Goal: Obtain resource: Download file/media

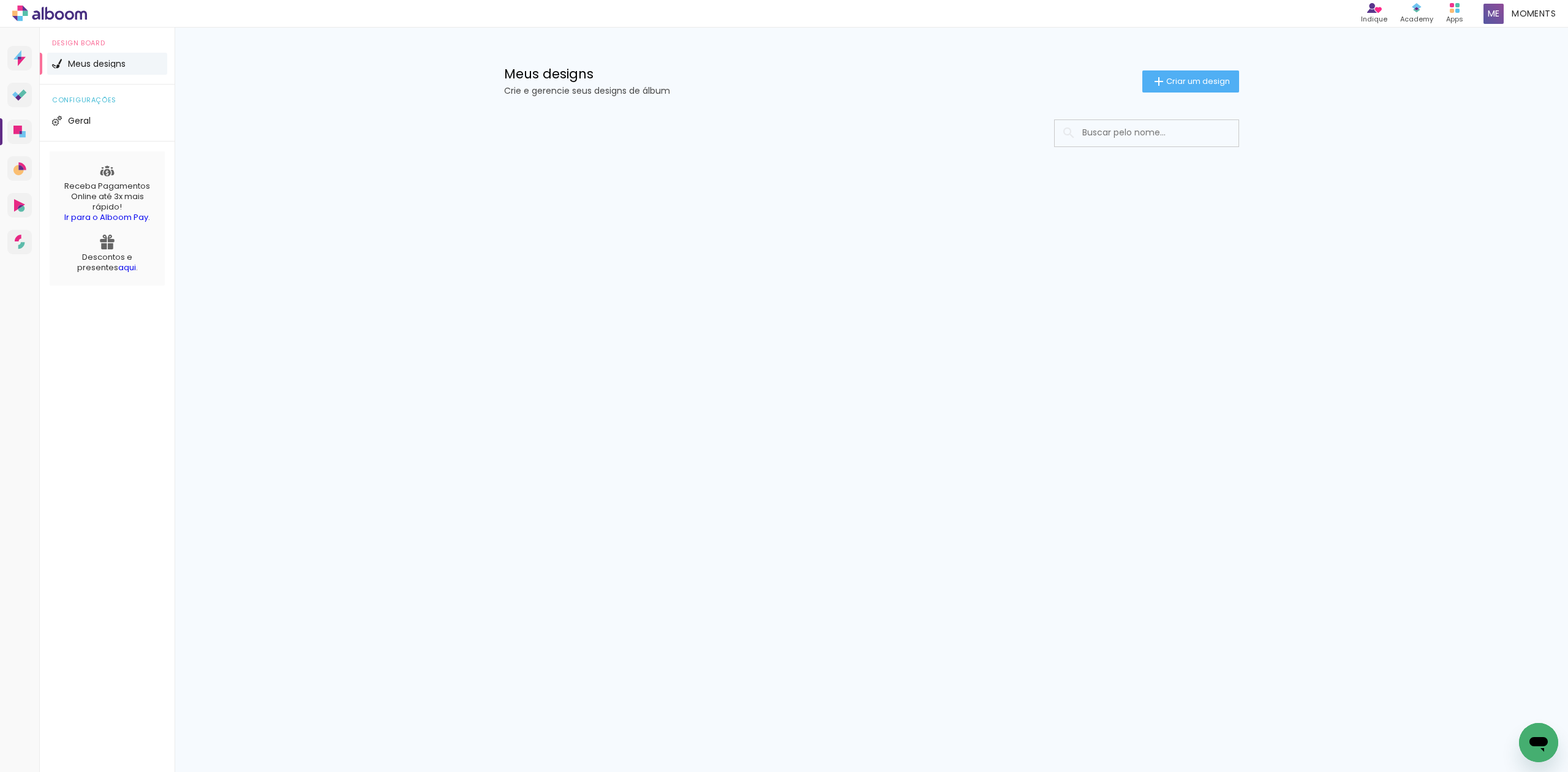
click at [1117, 133] on input at bounding box center [1163, 132] width 175 height 26
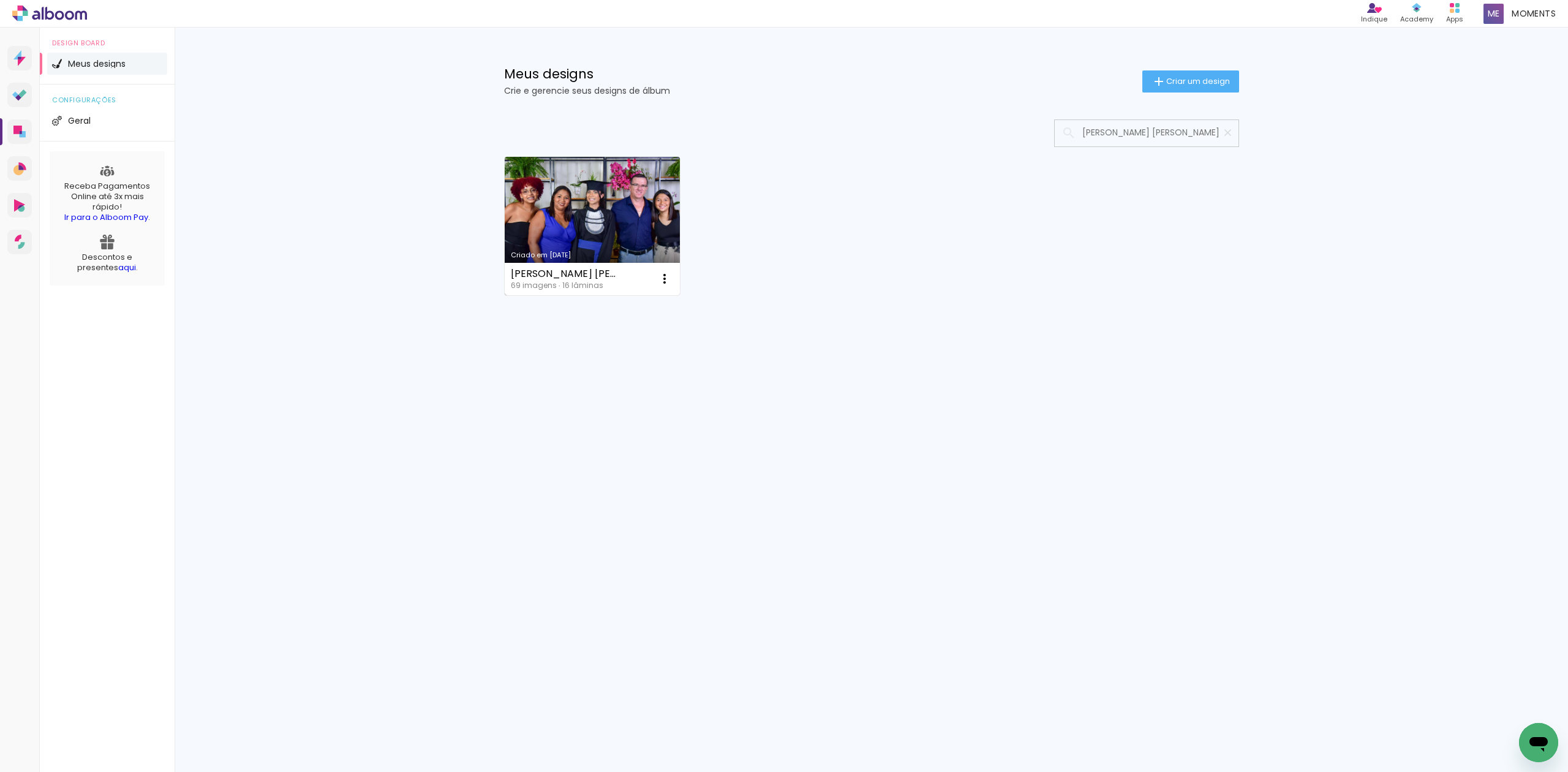
type input "[PERSON_NAME] [PERSON_NAME]"
type paper-input "[PERSON_NAME] [PERSON_NAME]"
click at [625, 224] on link "Criado em [DATE]" at bounding box center [592, 226] width 176 height 139
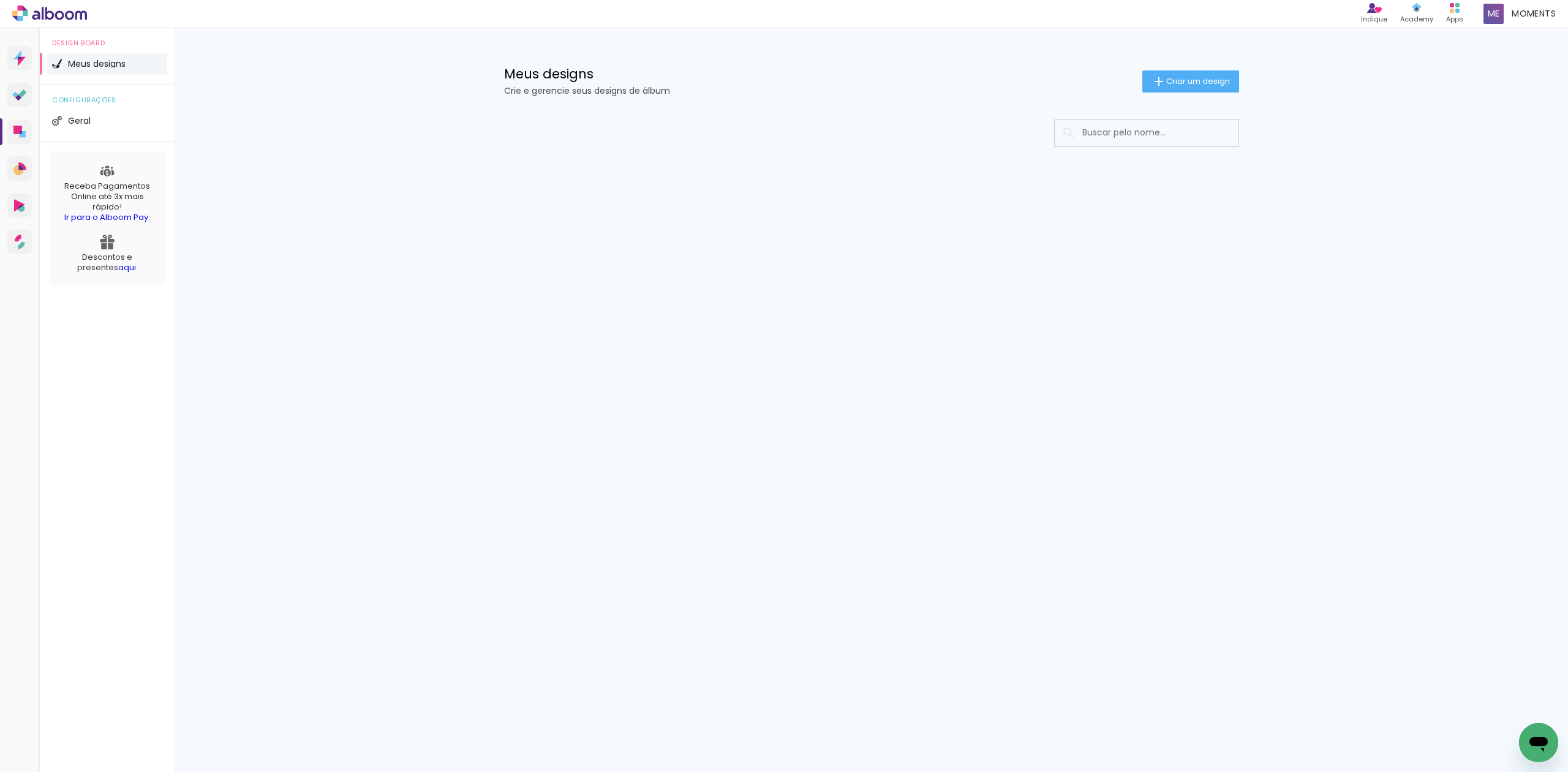
click at [1114, 141] on input at bounding box center [1163, 132] width 175 height 26
click at [1174, 140] on input at bounding box center [1163, 132] width 175 height 26
paste input "ANA NATALIA ROMÃO"
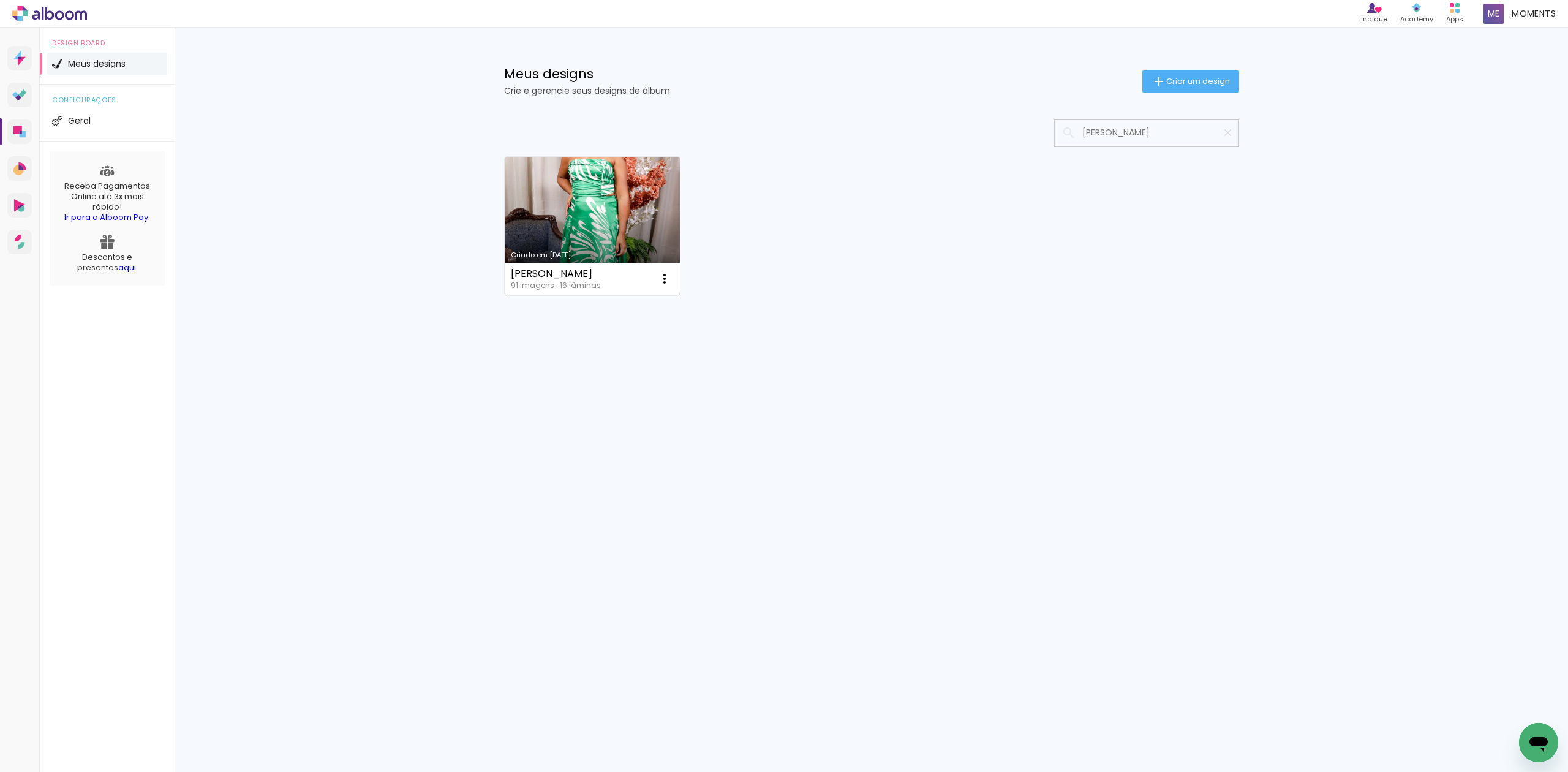
type input "ANA NATALIA ROM"
type paper-input "ANA NATALIA ROM"
click at [605, 231] on link "Criado em 03/07/25" at bounding box center [592, 226] width 176 height 139
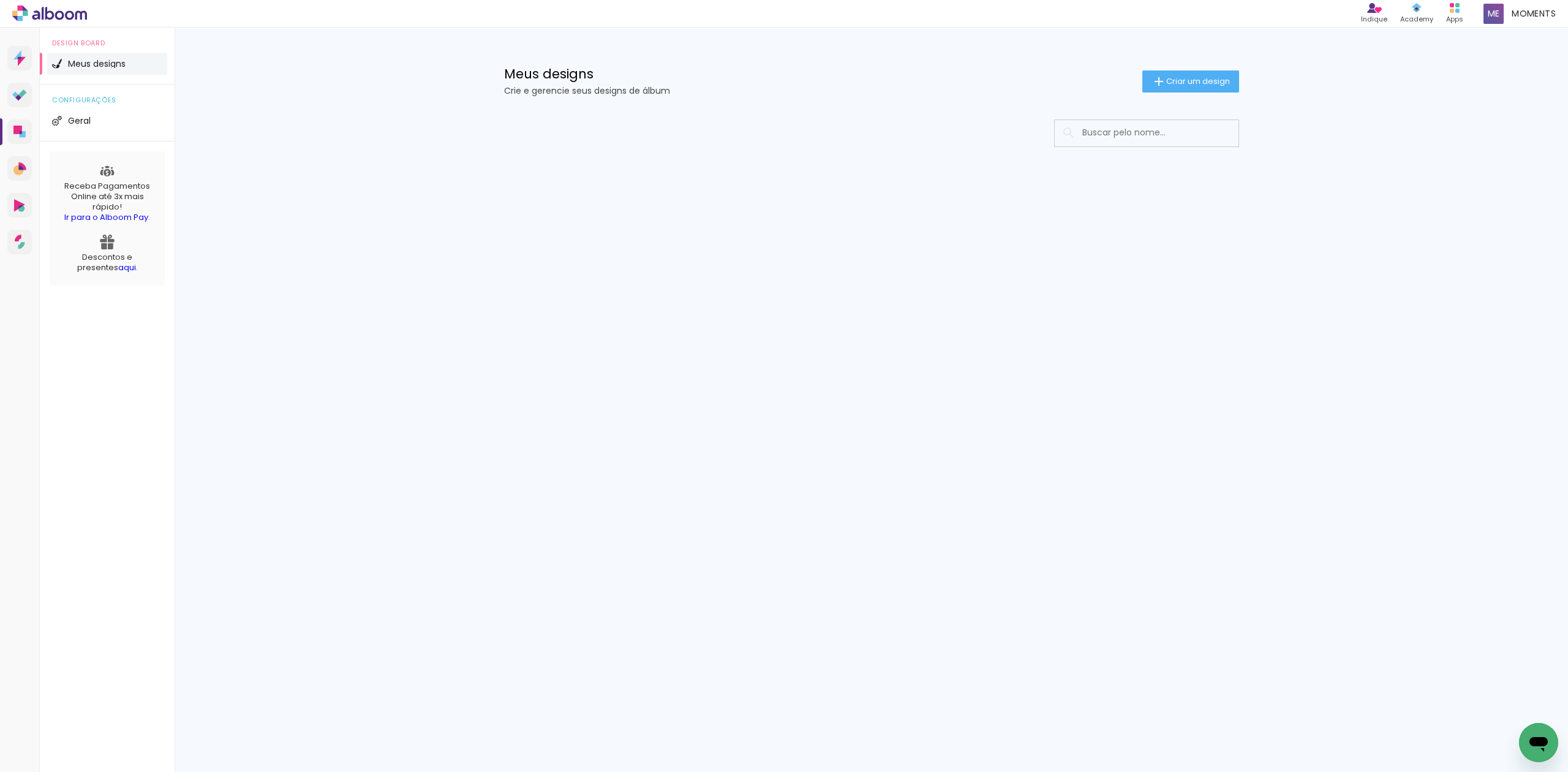
drag, startPoint x: 1234, startPoint y: 136, endPoint x: 1185, endPoint y: 131, distance: 49.3
click at [1185, 131] on input at bounding box center [1163, 132] width 175 height 26
type input "ANNA JULIA ROMANINI GRAVA"
type paper-input "ANNA JULIA ROMANINI GRAVA"
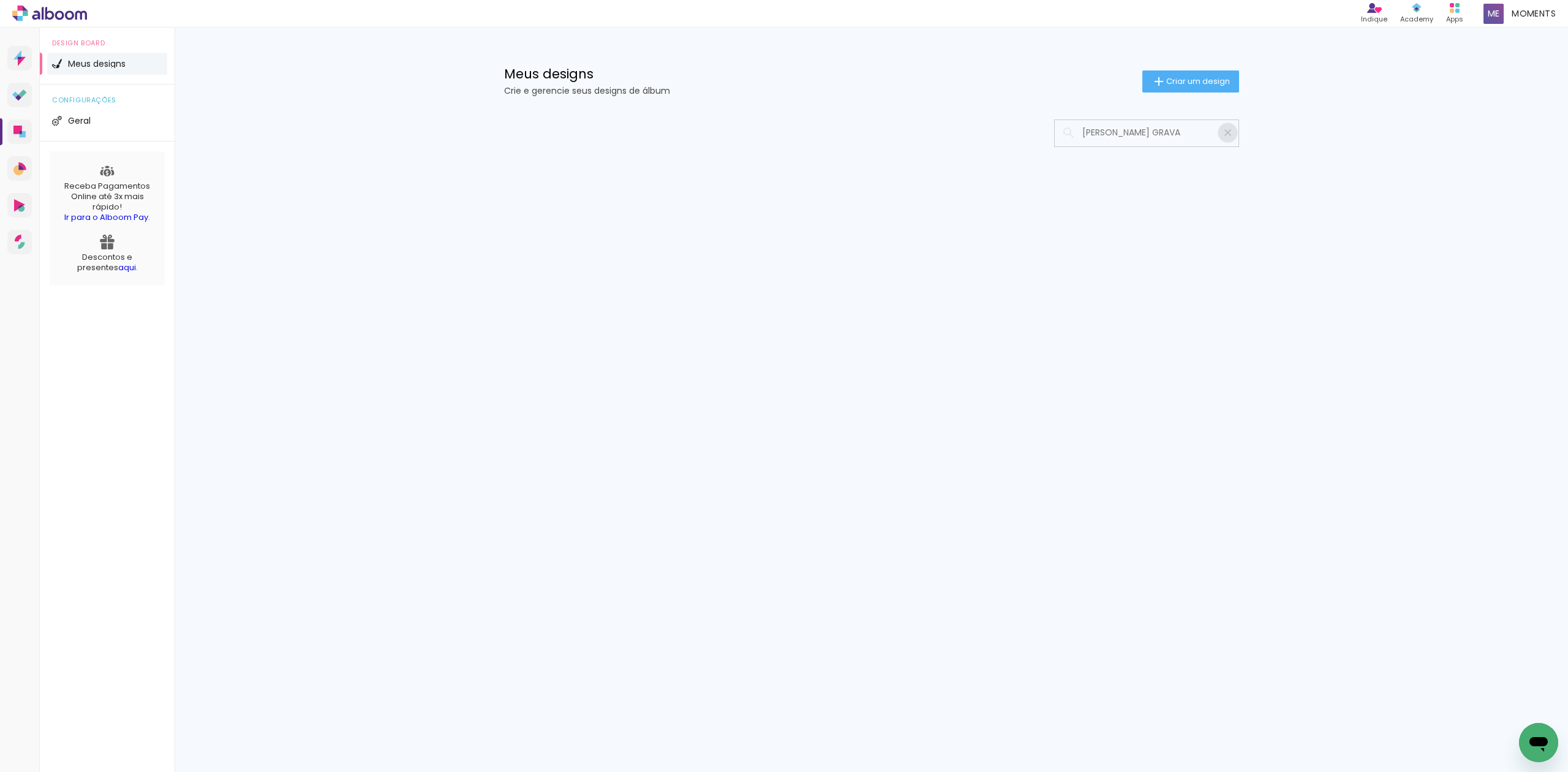
click at [1230, 135] on iron-icon at bounding box center [1227, 132] width 11 height 11
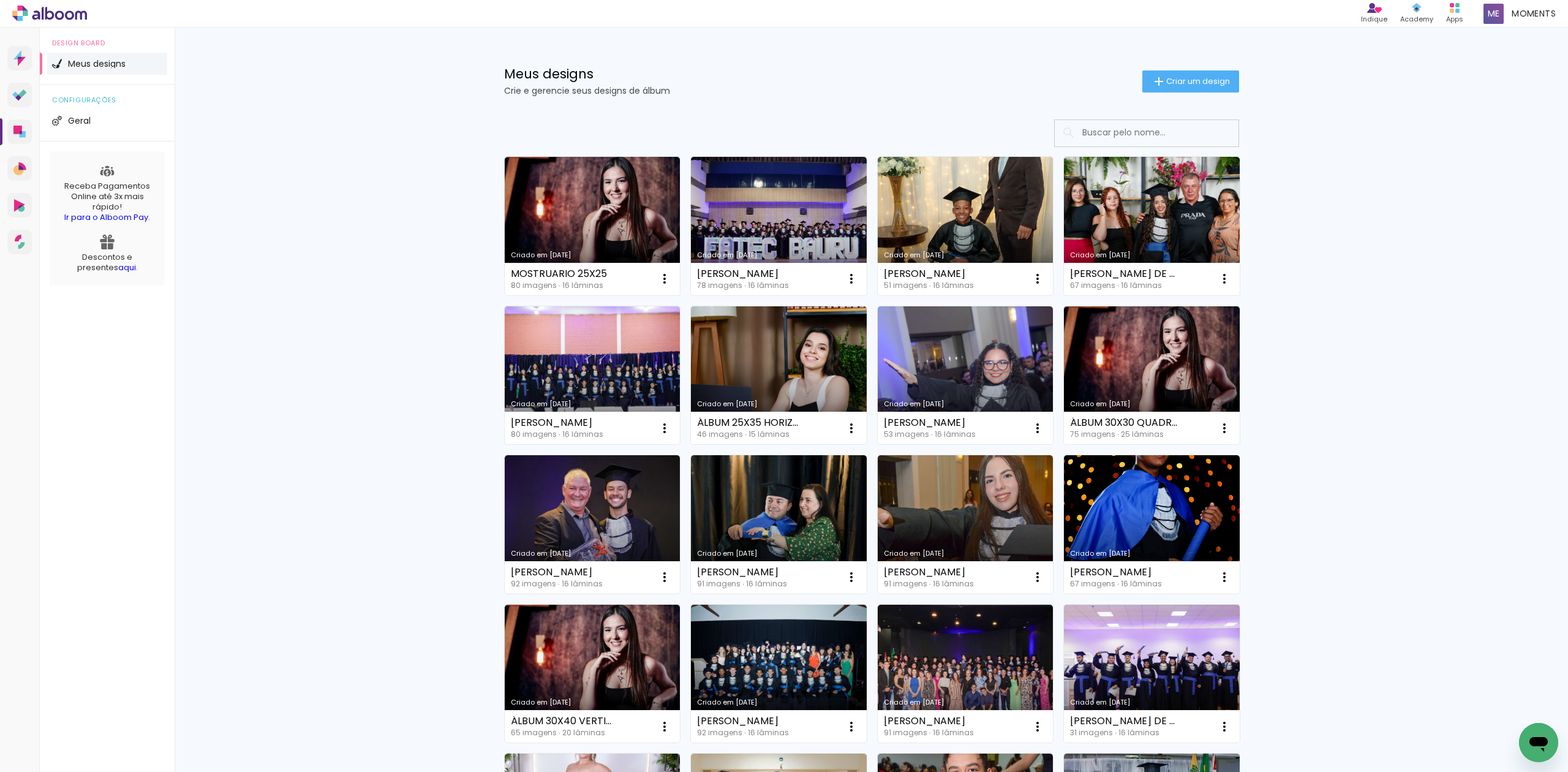
click at [1190, 132] on input at bounding box center [1163, 132] width 175 height 26
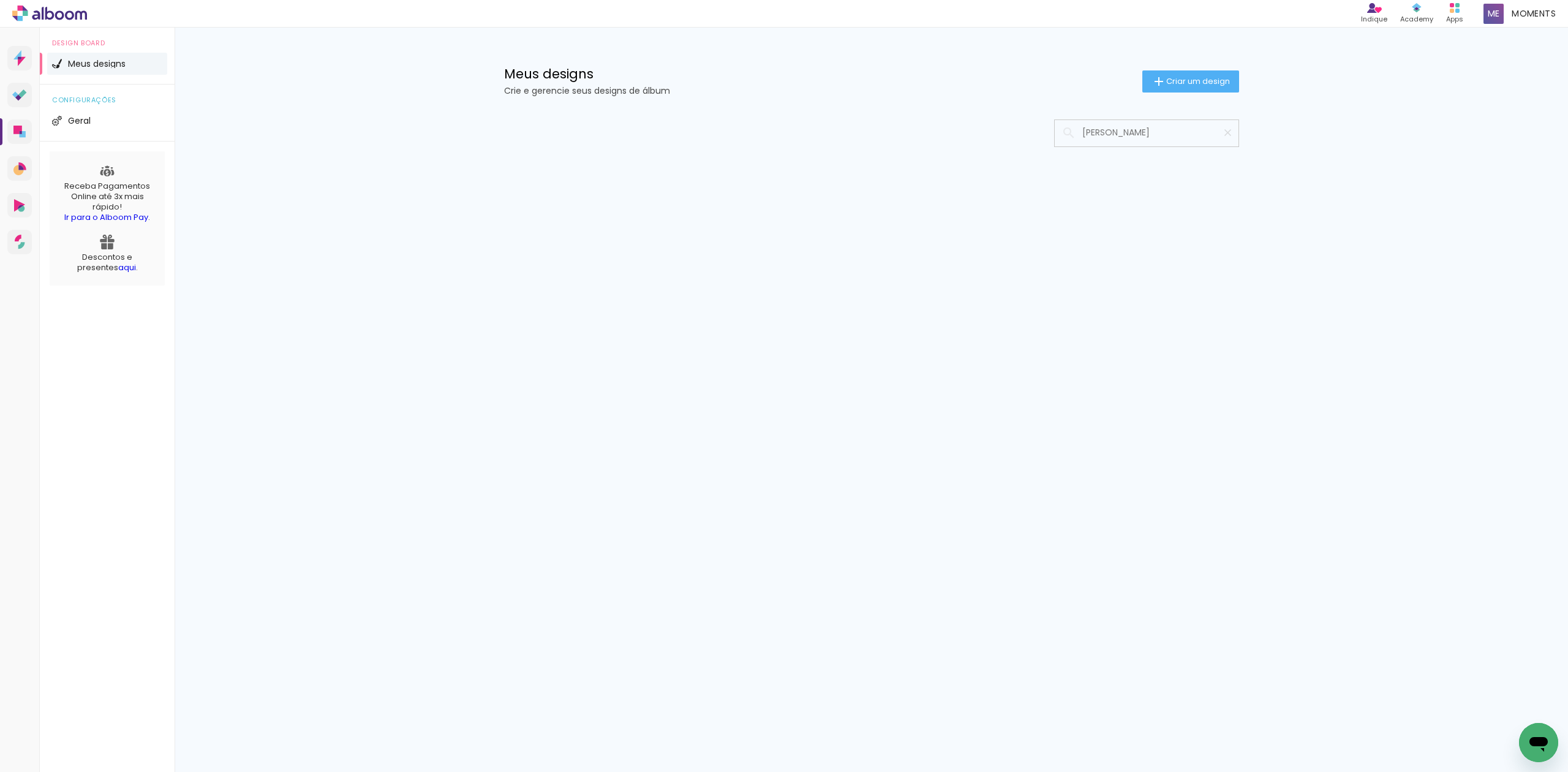
click at [1116, 139] on input "ANNA JULIA ROMAN" at bounding box center [1152, 132] width 153 height 26
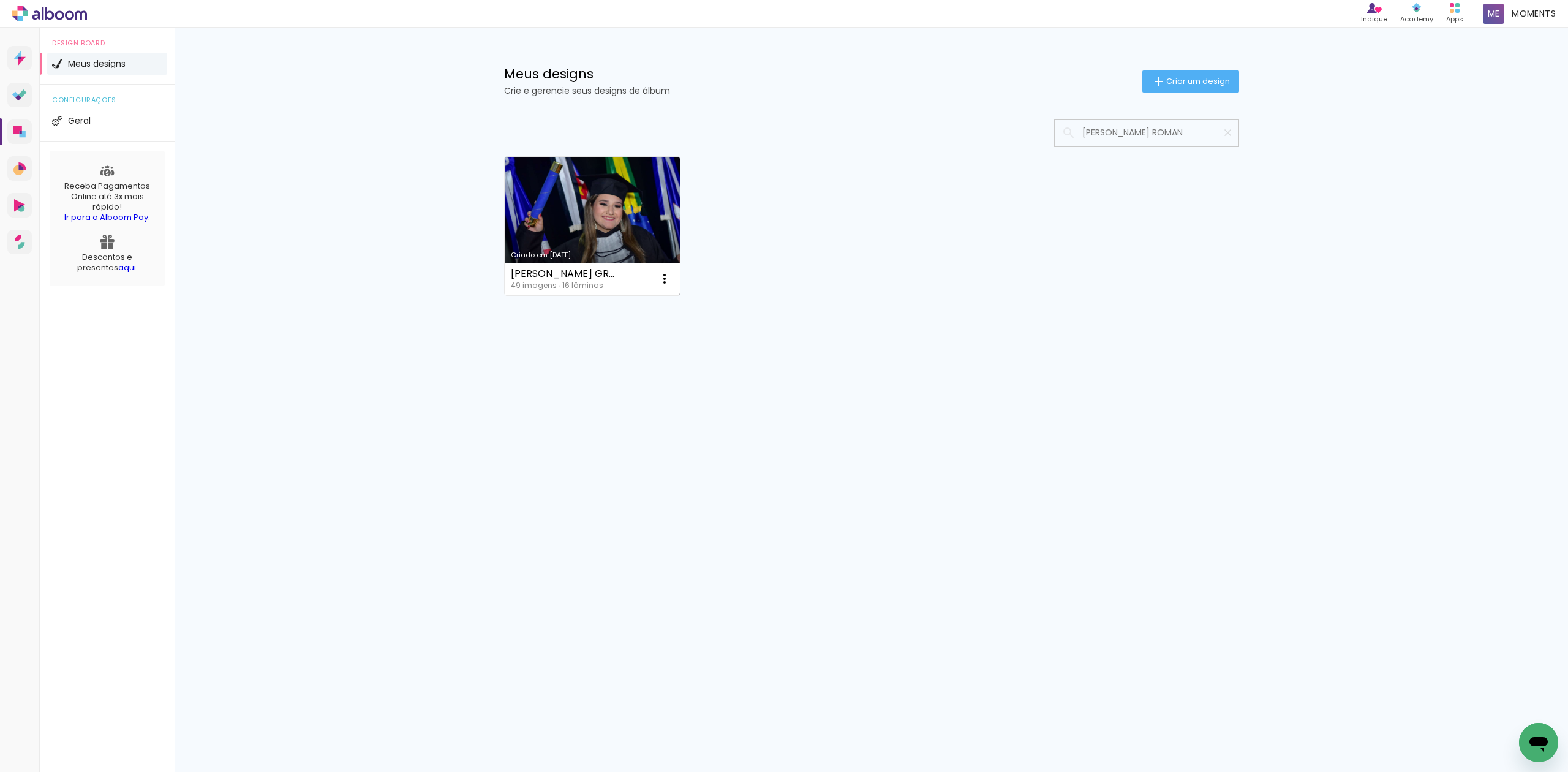
type input "ANNA JúLIA ROMAN"
type paper-input "ANNA JúLIA ROMAN"
click at [605, 209] on link "Criado em 06/02/25" at bounding box center [592, 226] width 176 height 139
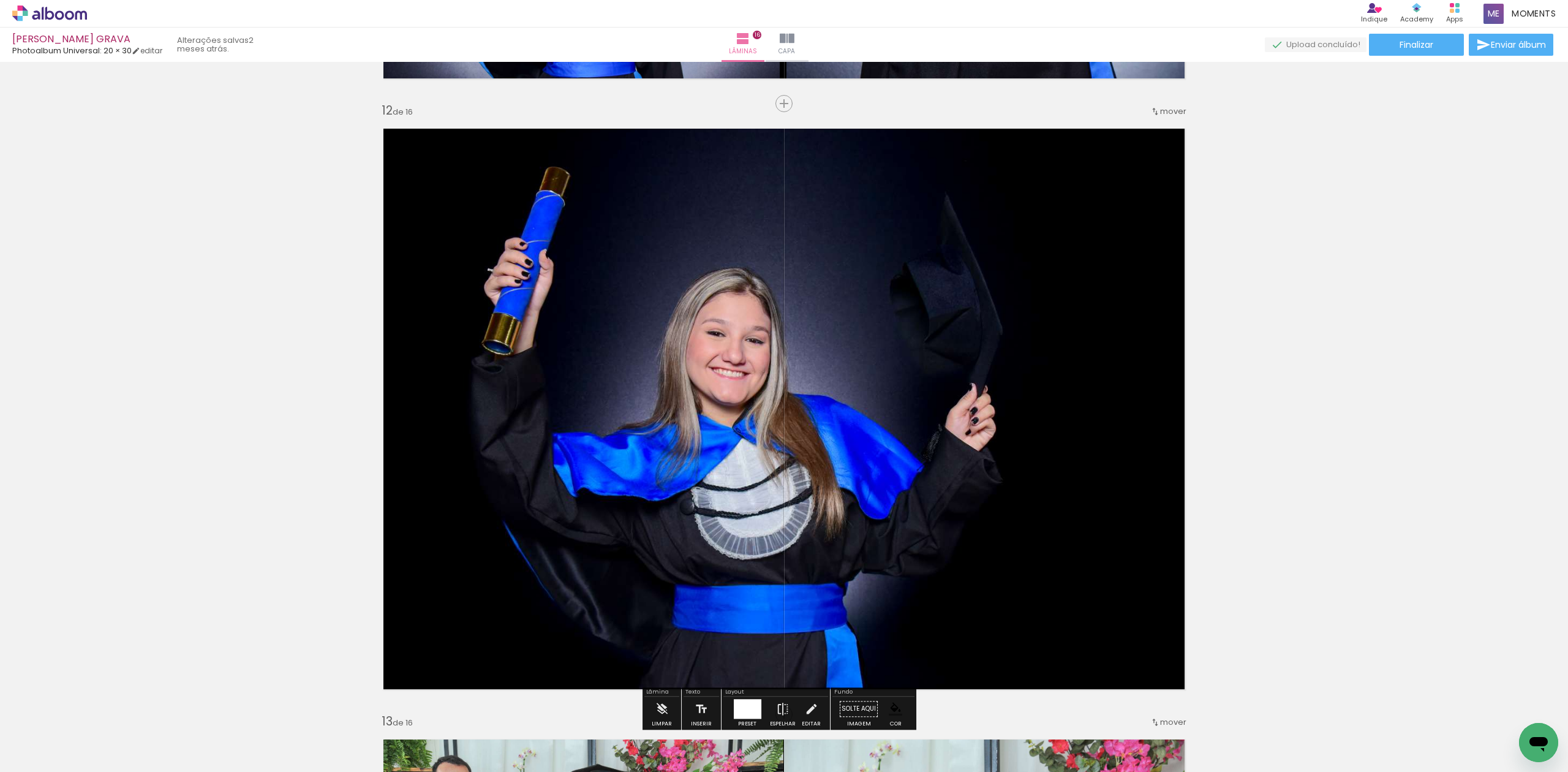
scroll to position [6698, 0]
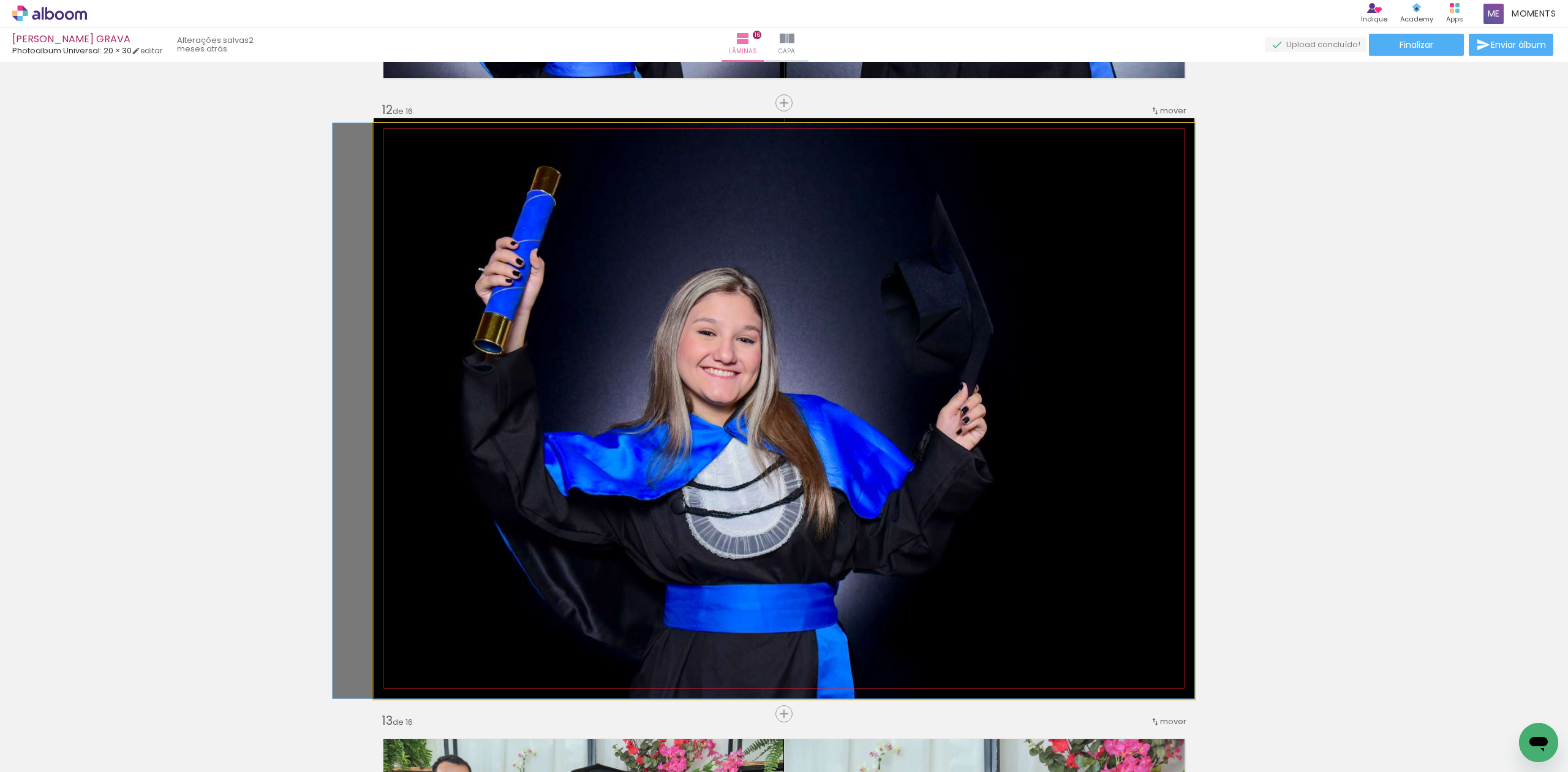
drag, startPoint x: 836, startPoint y: 454, endPoint x: 823, endPoint y: 443, distance: 17.0
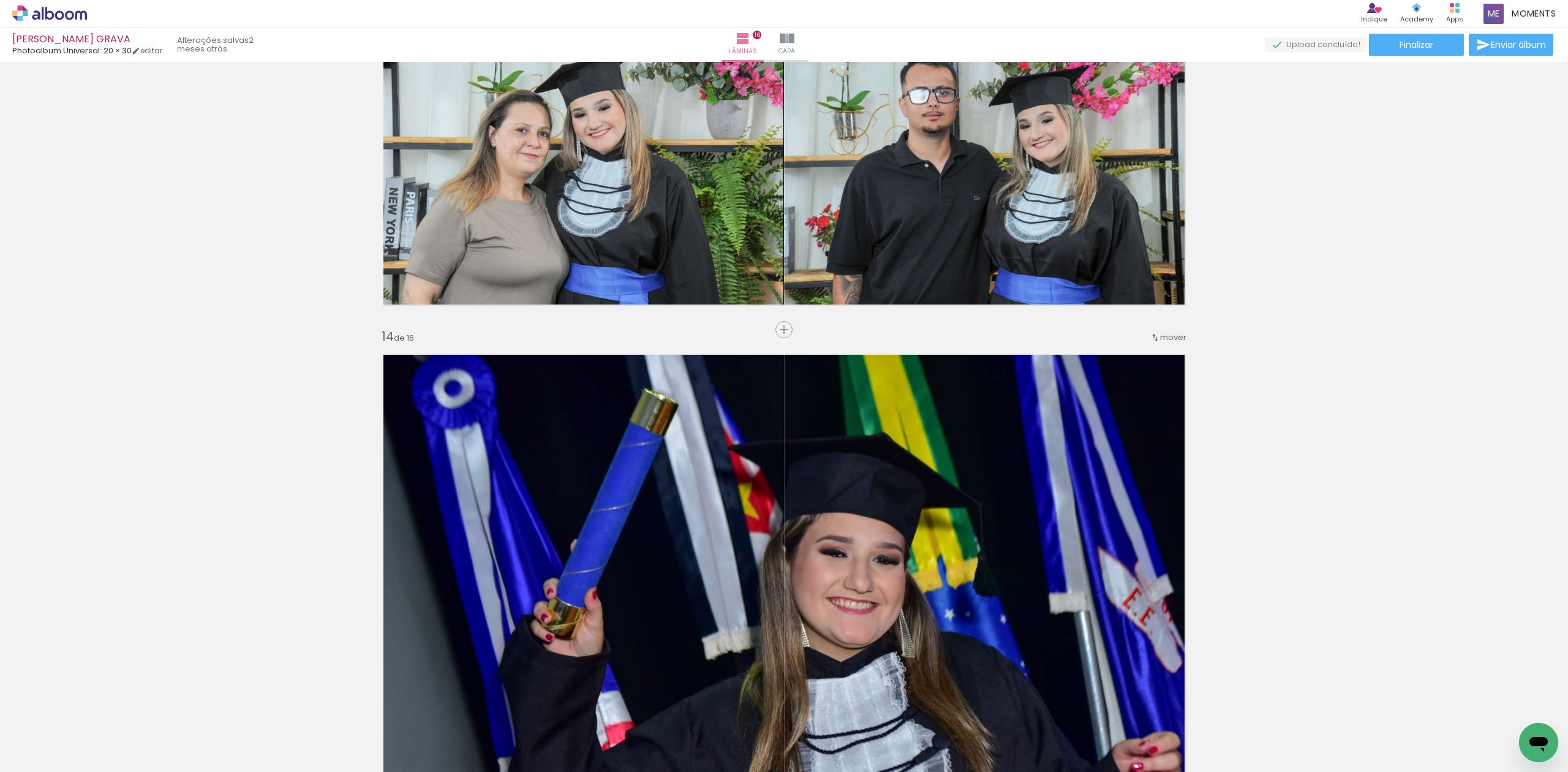
scroll to position [7923, 0]
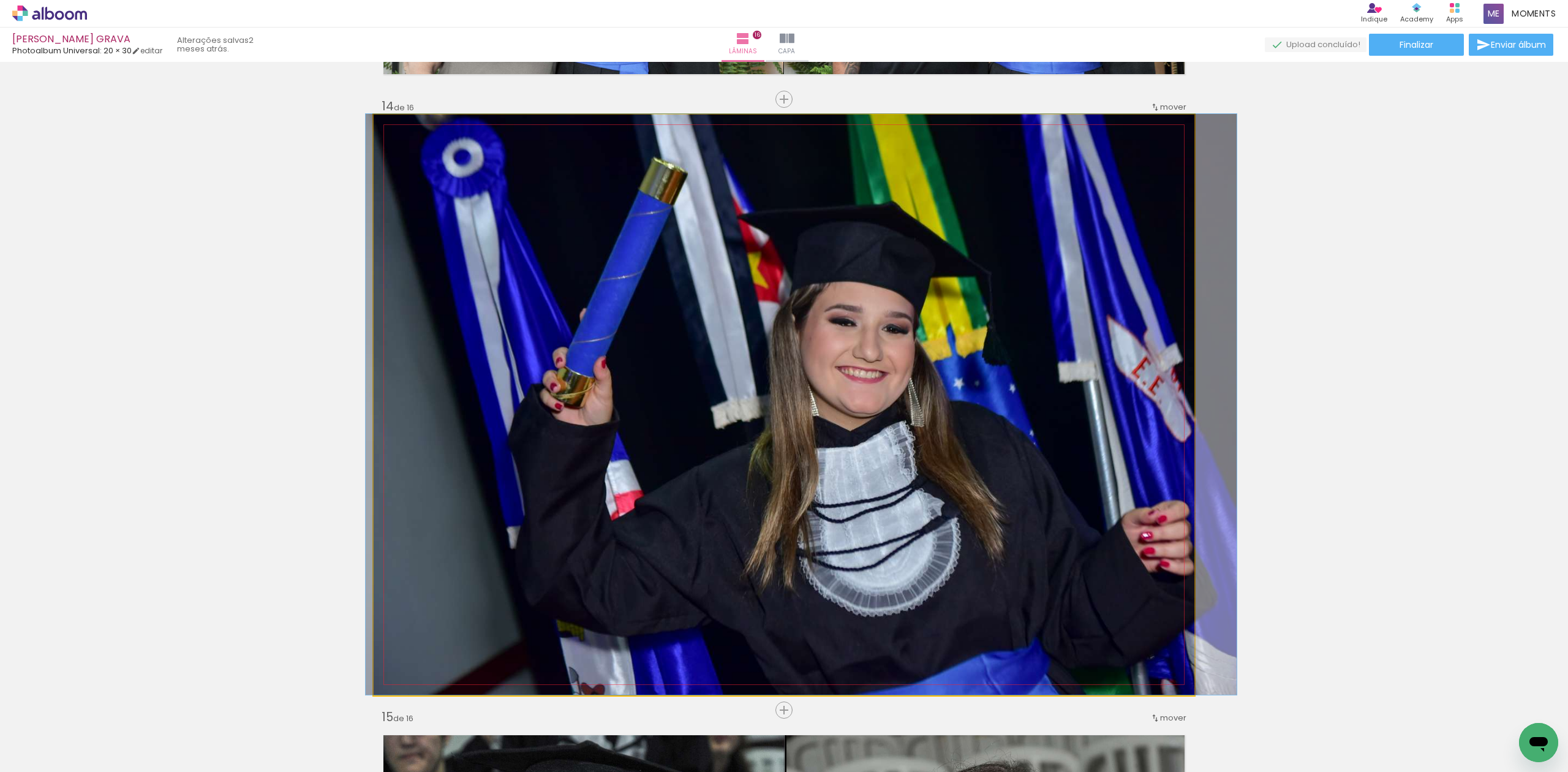
drag, startPoint x: 851, startPoint y: 507, endPoint x: 860, endPoint y: 496, distance: 14.2
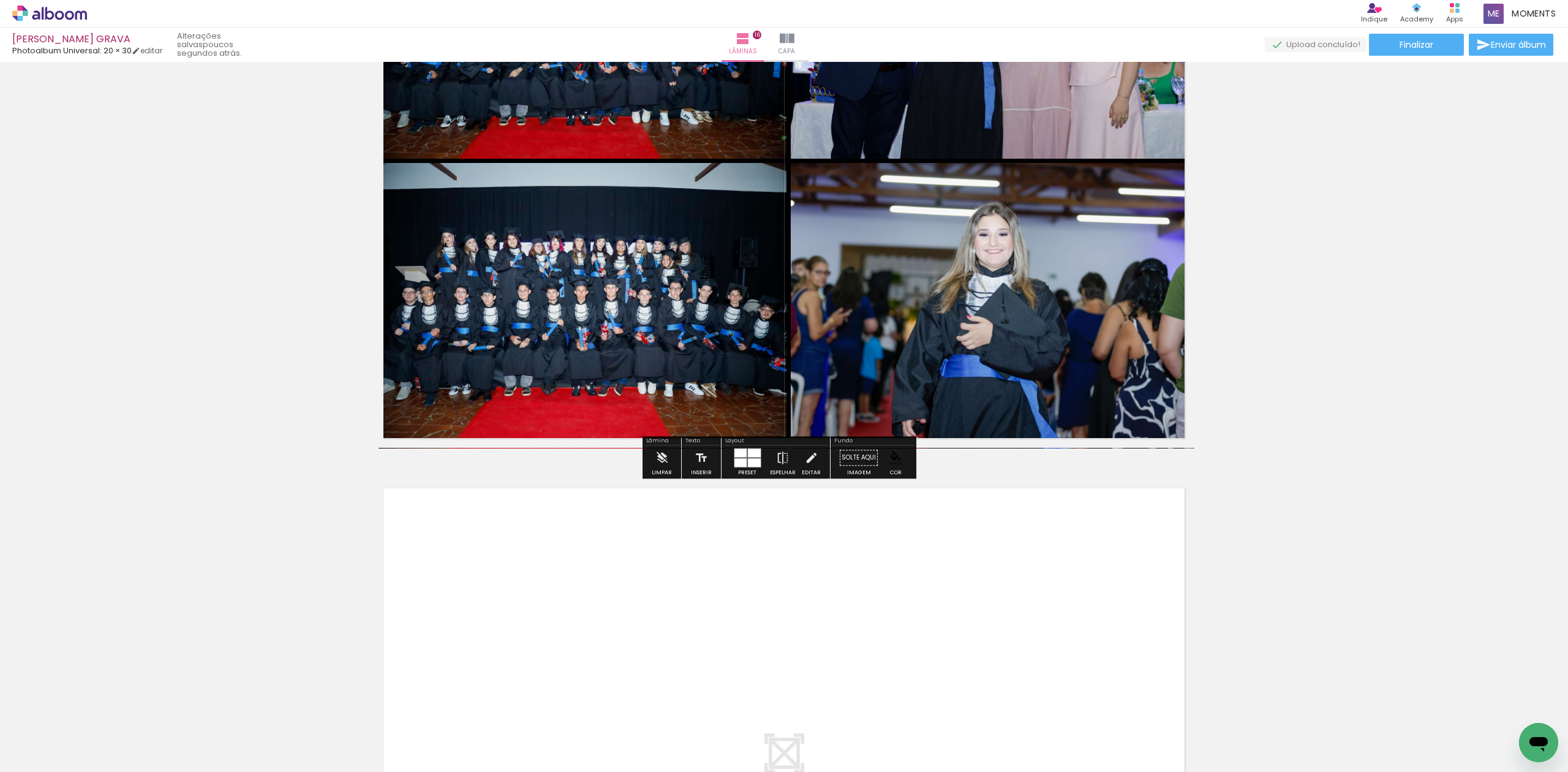
scroll to position [9393, 0]
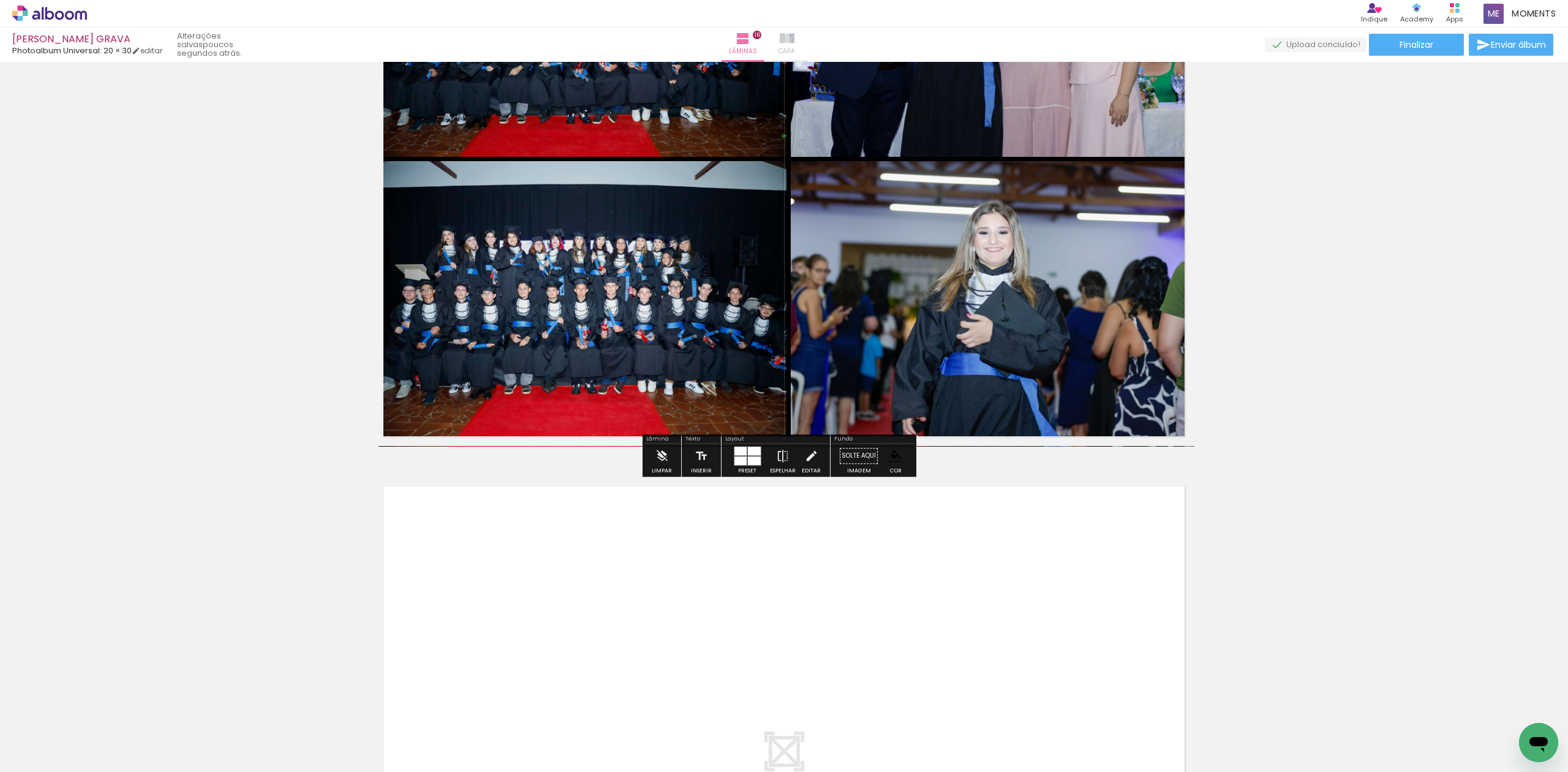
click at [794, 41] on iron-icon at bounding box center [787, 39] width 15 height 15
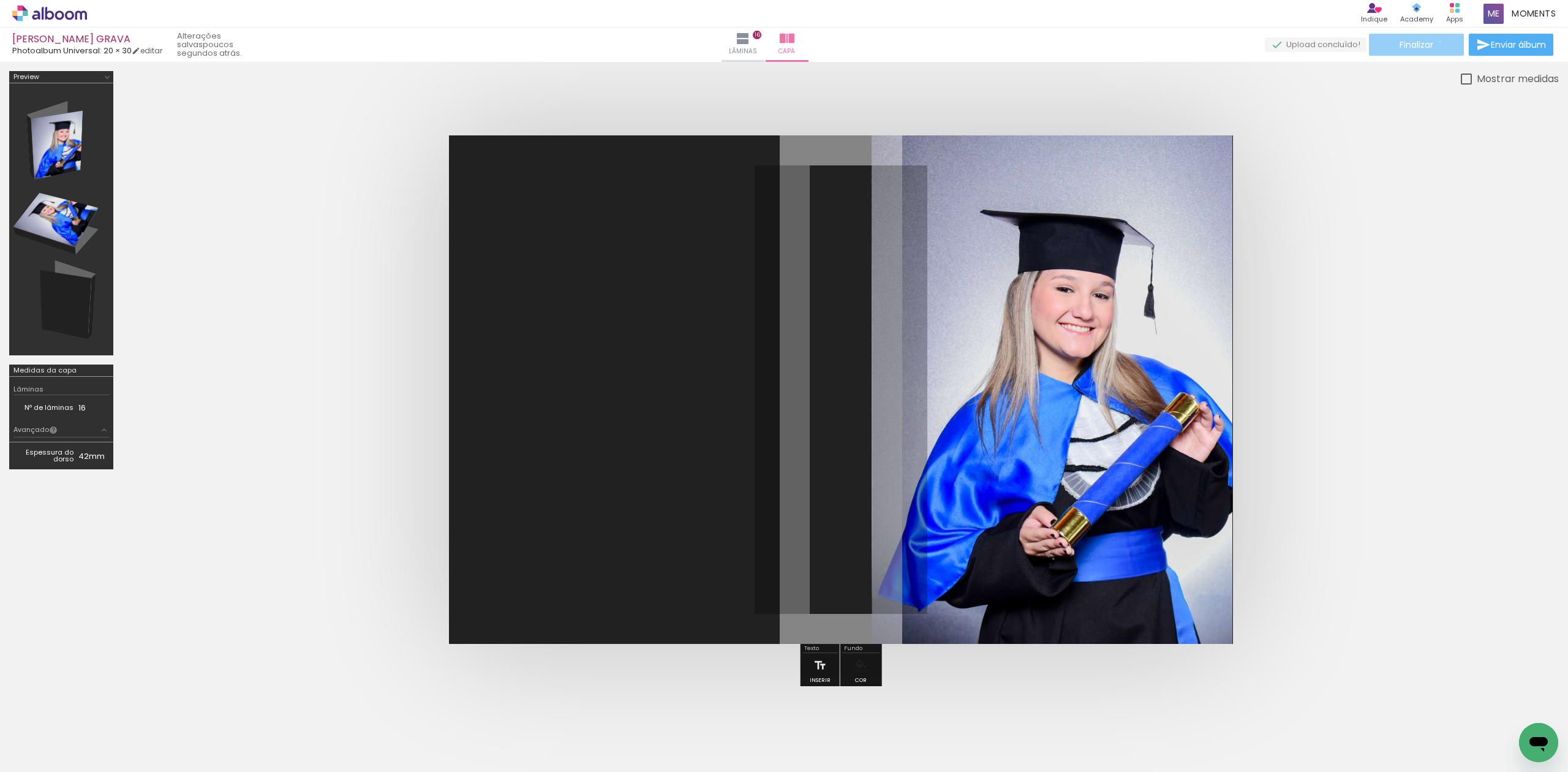
click at [1436, 42] on paper-button "Finalizar" at bounding box center [1416, 44] width 94 height 22
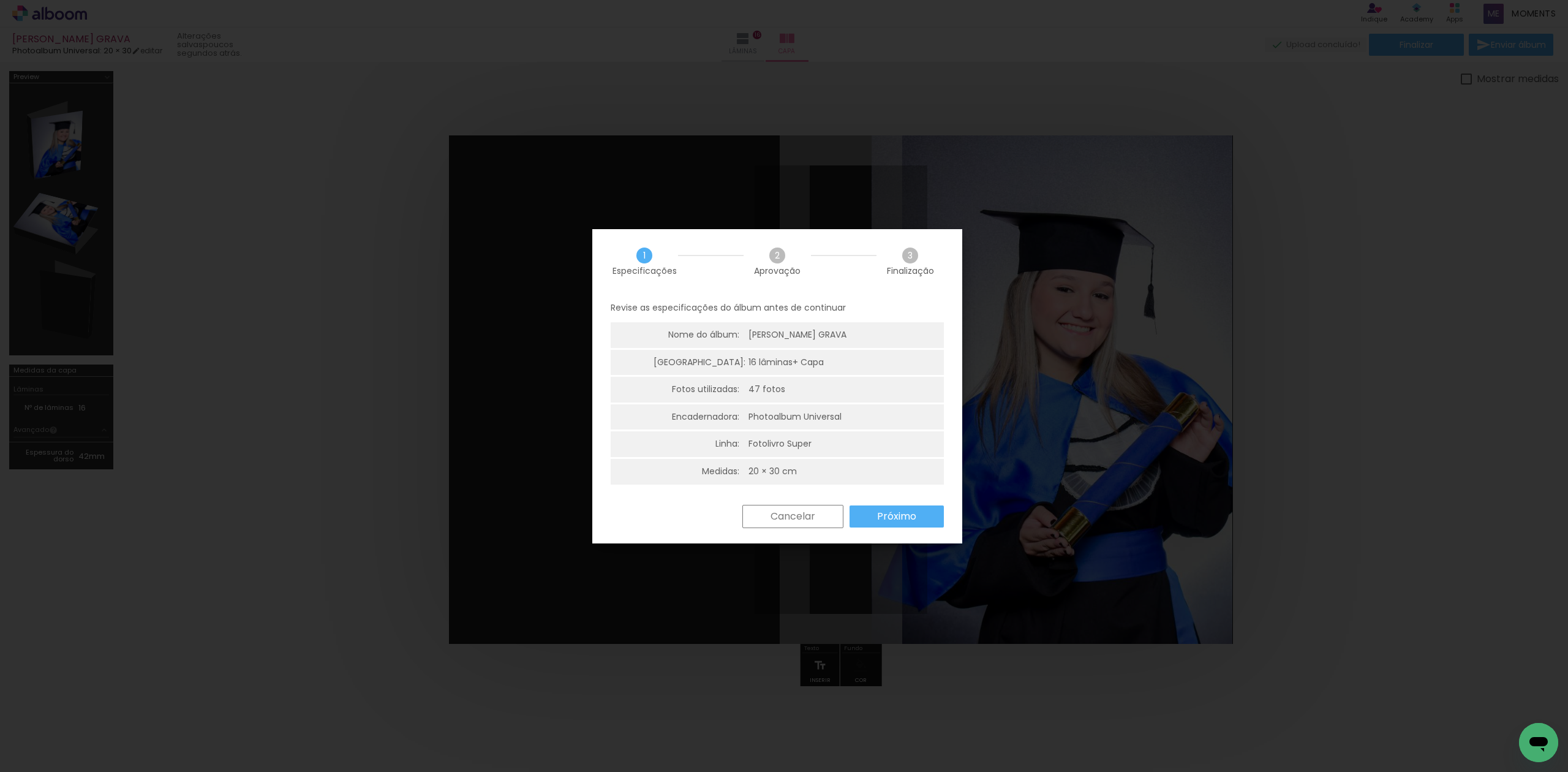
click at [0, 0] on slot "Próximo" at bounding box center [0, 0] width 0 height 0
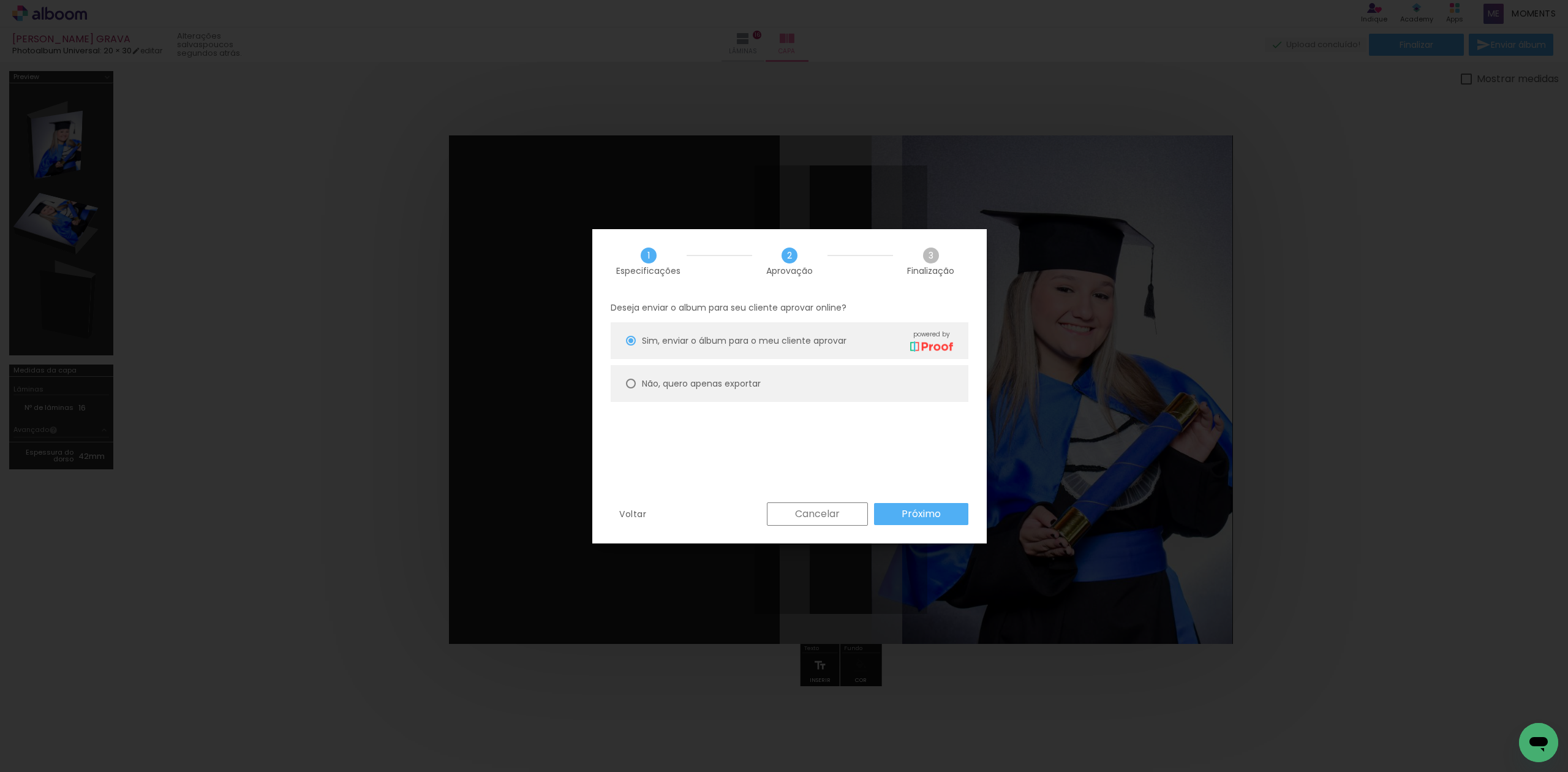
click at [816, 375] on paper-radio-button "Não, quero apenas exportar" at bounding box center [789, 383] width 358 height 37
type paper-radio-button "on"
click at [893, 515] on paper-button "Próximo" at bounding box center [921, 513] width 94 height 22
type input "Alta, 300 DPI"
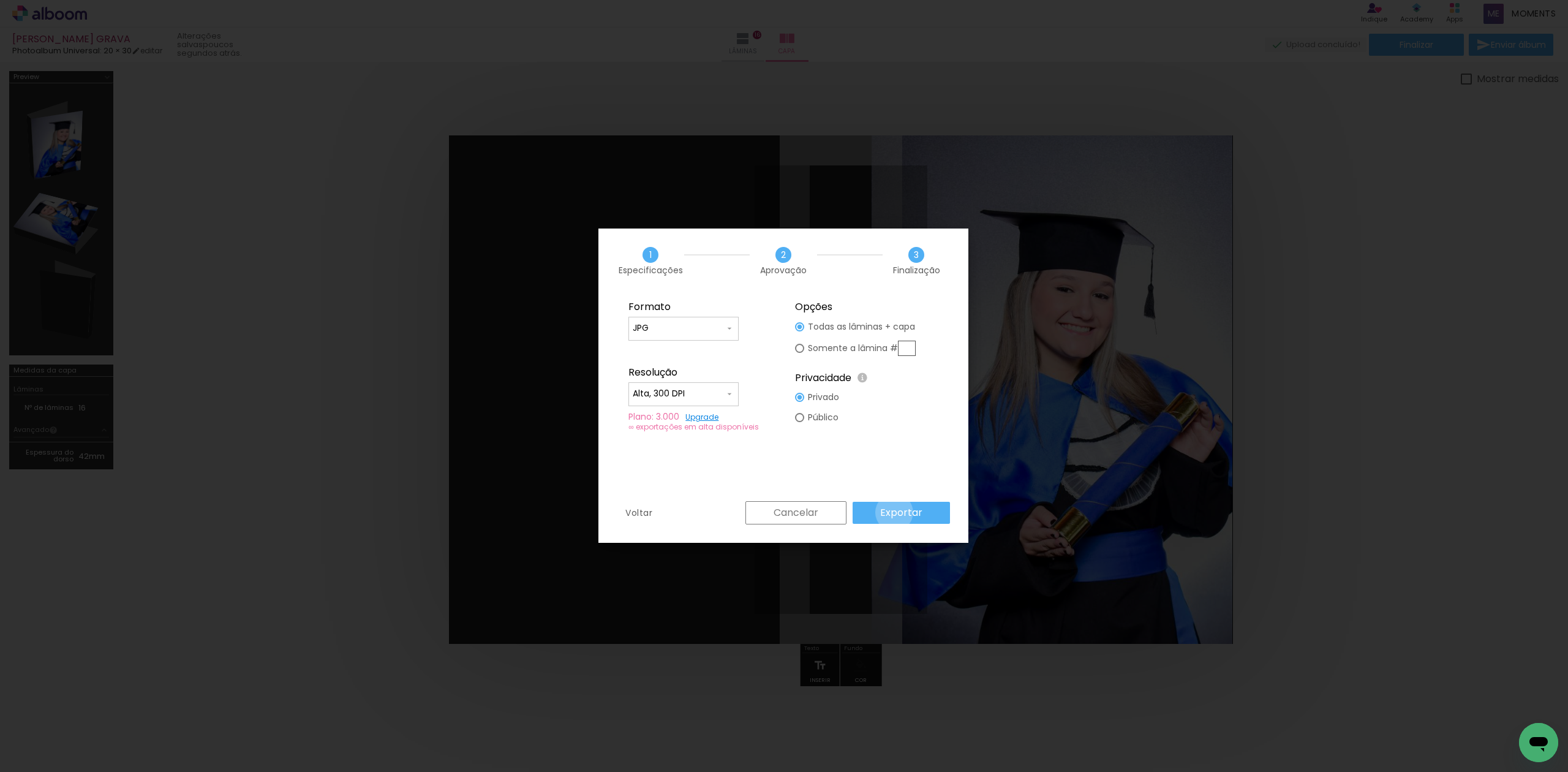
click at [0, 0] on slot "Exportar" at bounding box center [0, 0] width 0 height 0
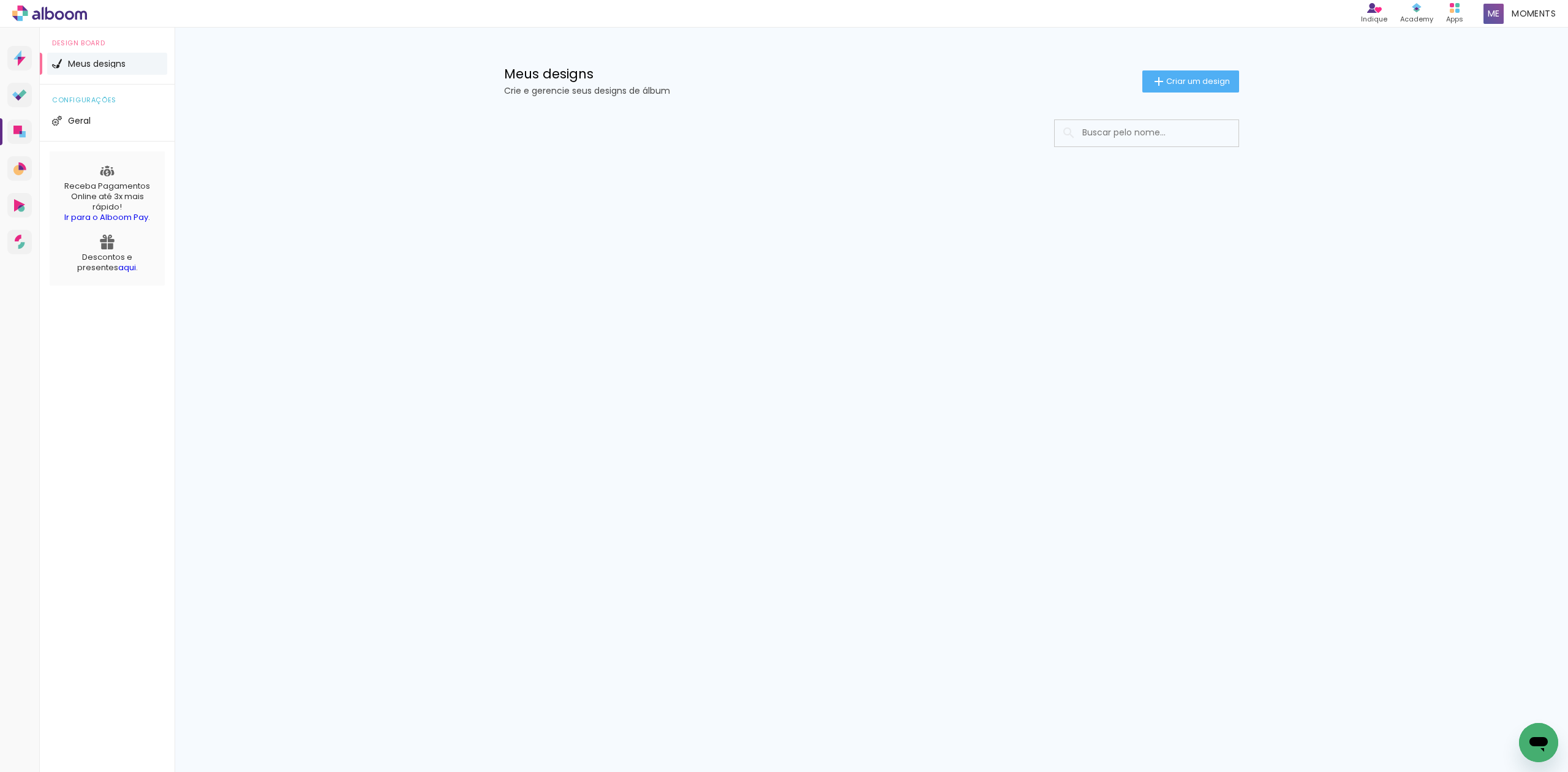
click at [1176, 130] on input at bounding box center [1163, 132] width 175 height 26
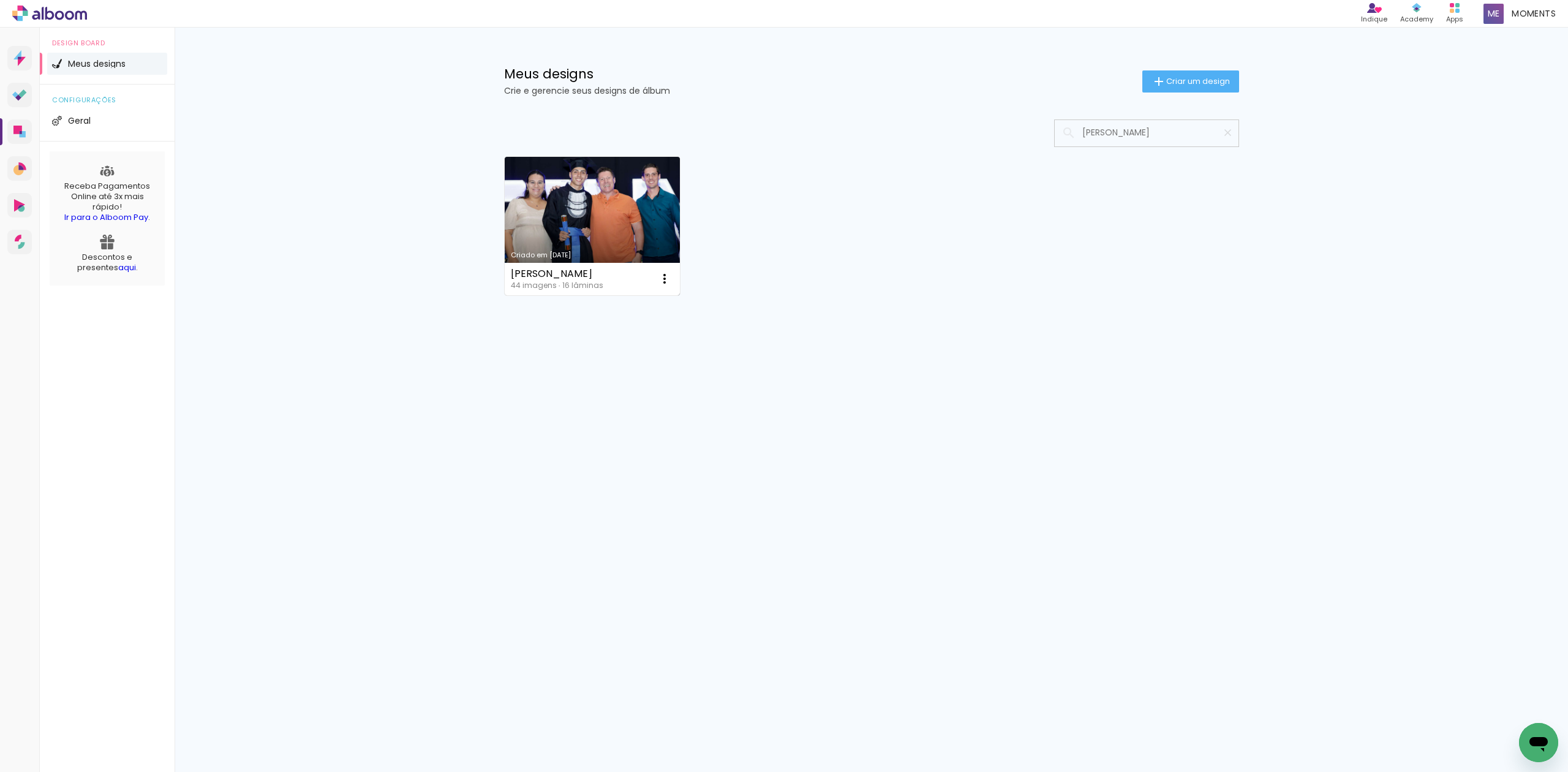
type input "[PERSON_NAME]"
type paper-input "[PERSON_NAME]"
click at [607, 223] on link "Criado em 08/07/25" at bounding box center [592, 226] width 176 height 139
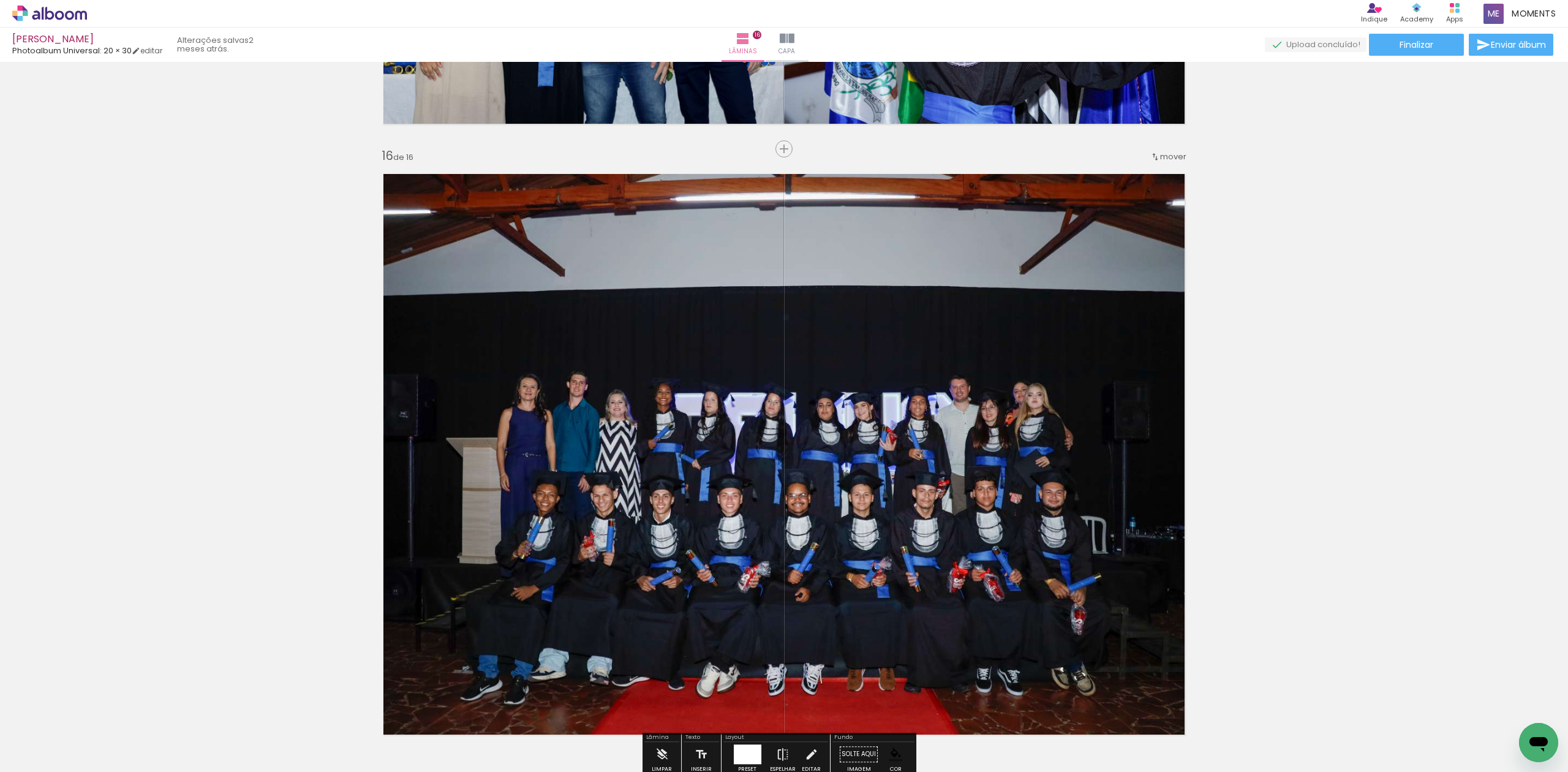
scroll to position [9067, 0]
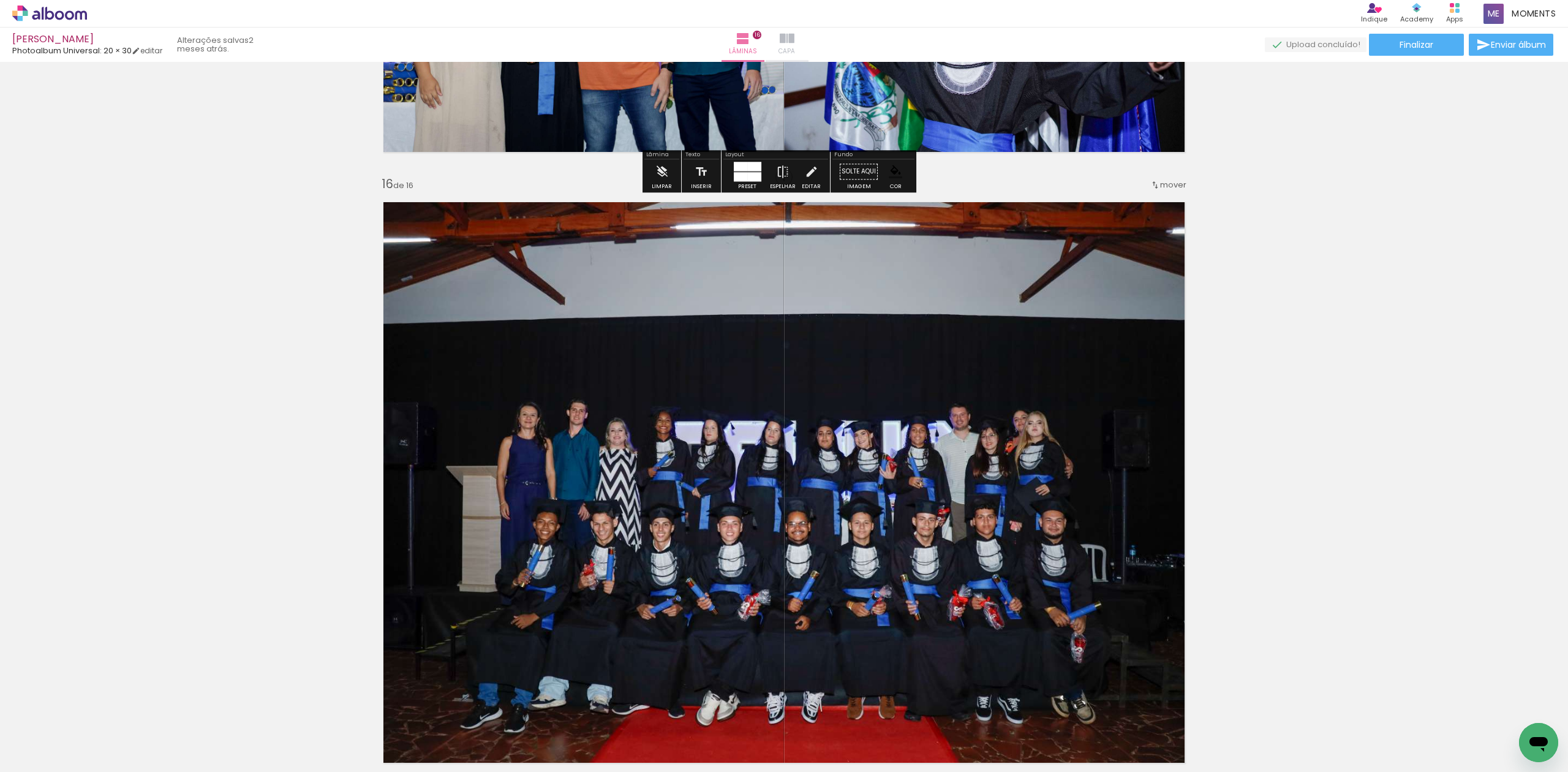
click at [809, 60] on paper-button "Capa" at bounding box center [786, 44] width 43 height 34
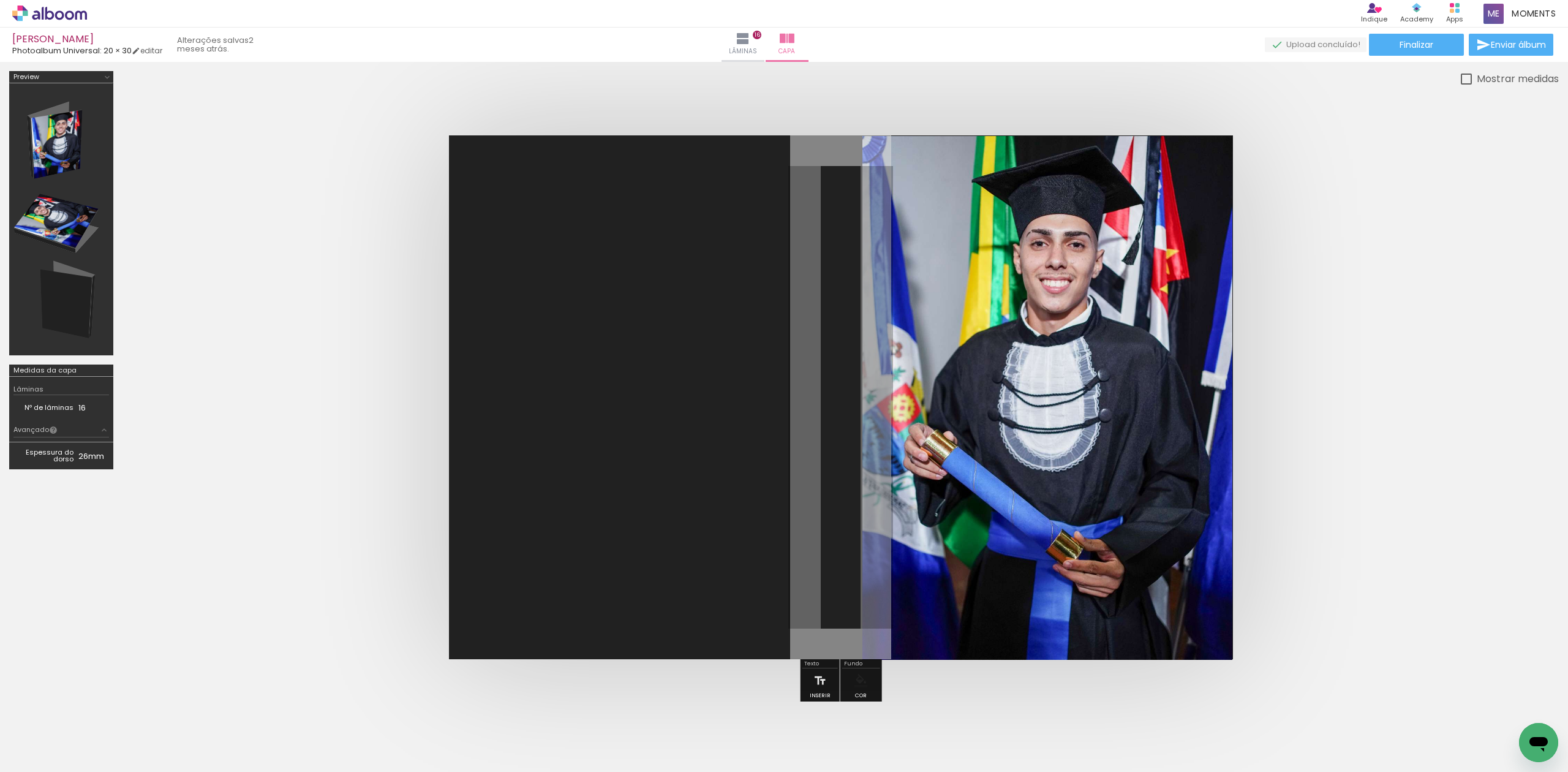
drag, startPoint x: 1368, startPoint y: 132, endPoint x: 1366, endPoint y: 118, distance: 14.1
click at [1367, 130] on div at bounding box center [841, 397] width 1436 height 622
click at [1389, 44] on paper-button "Finalizar" at bounding box center [1416, 44] width 94 height 22
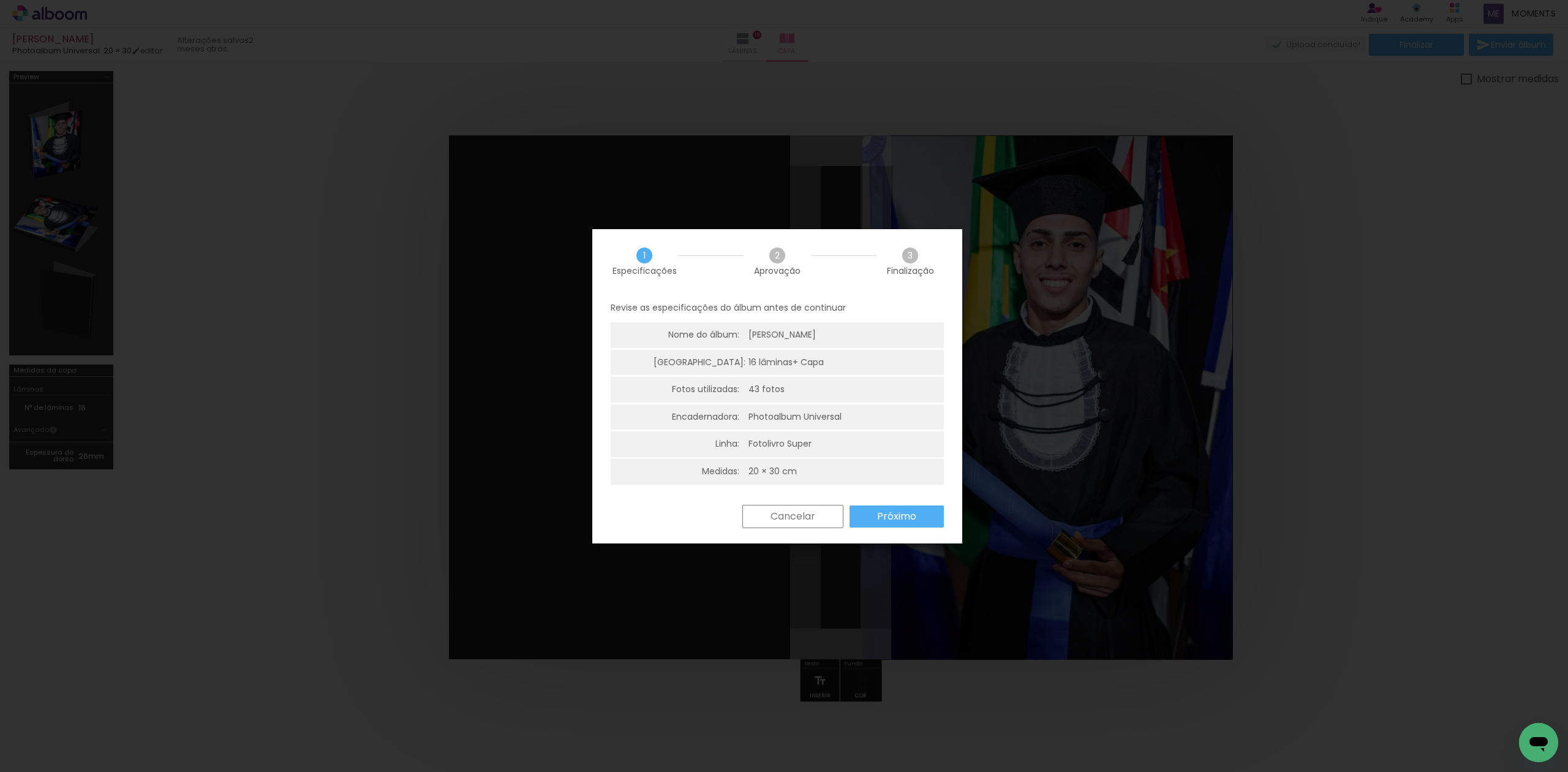
click at [0, 0] on slot "Próximo" at bounding box center [0, 0] width 0 height 0
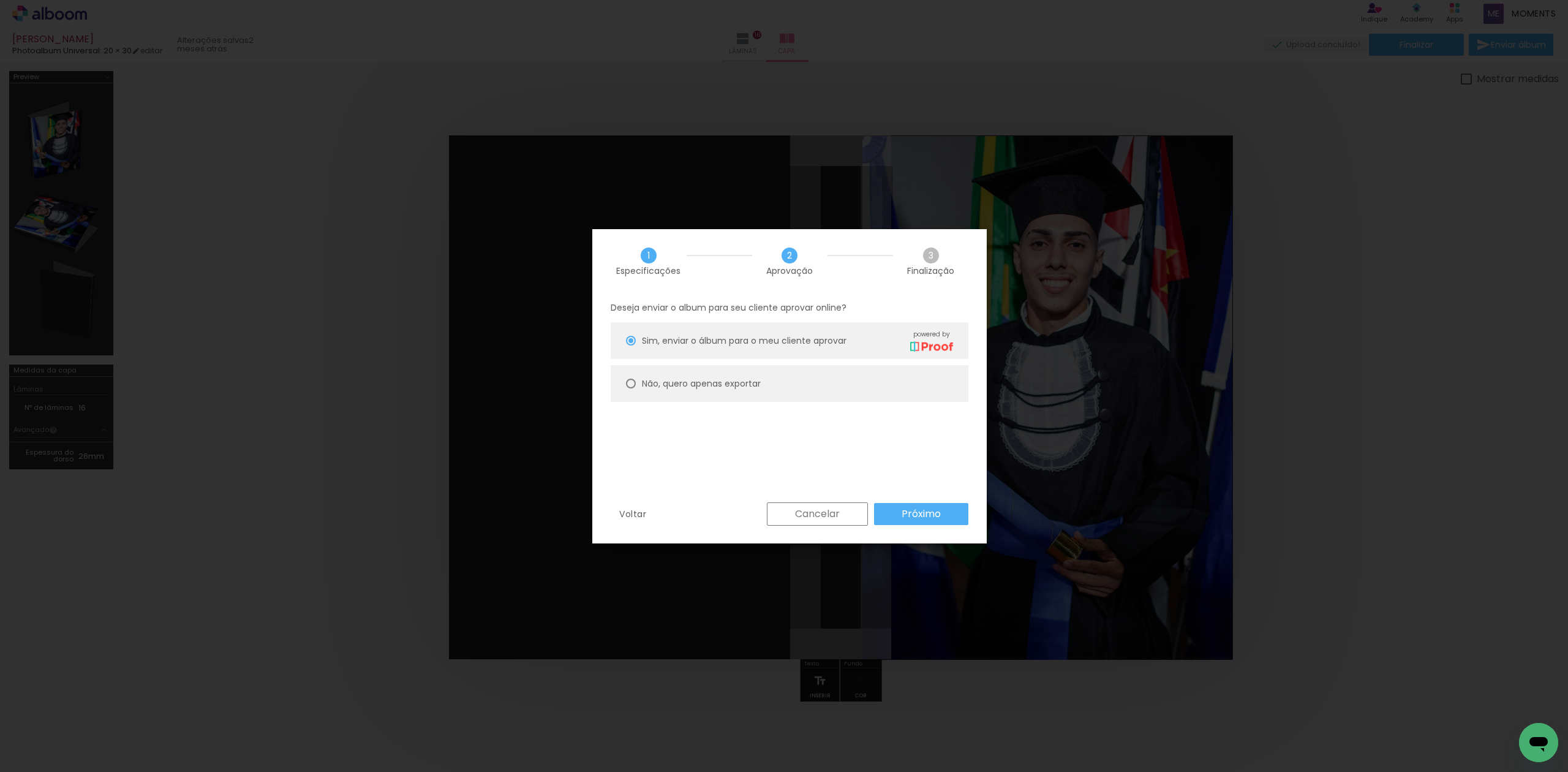
click at [779, 387] on paper-radio-button "Não, quero apenas exportar" at bounding box center [789, 383] width 358 height 37
type paper-radio-button "on"
click at [902, 520] on paper-button "Próximo" at bounding box center [921, 513] width 94 height 22
type input "Alta, 300 DPI"
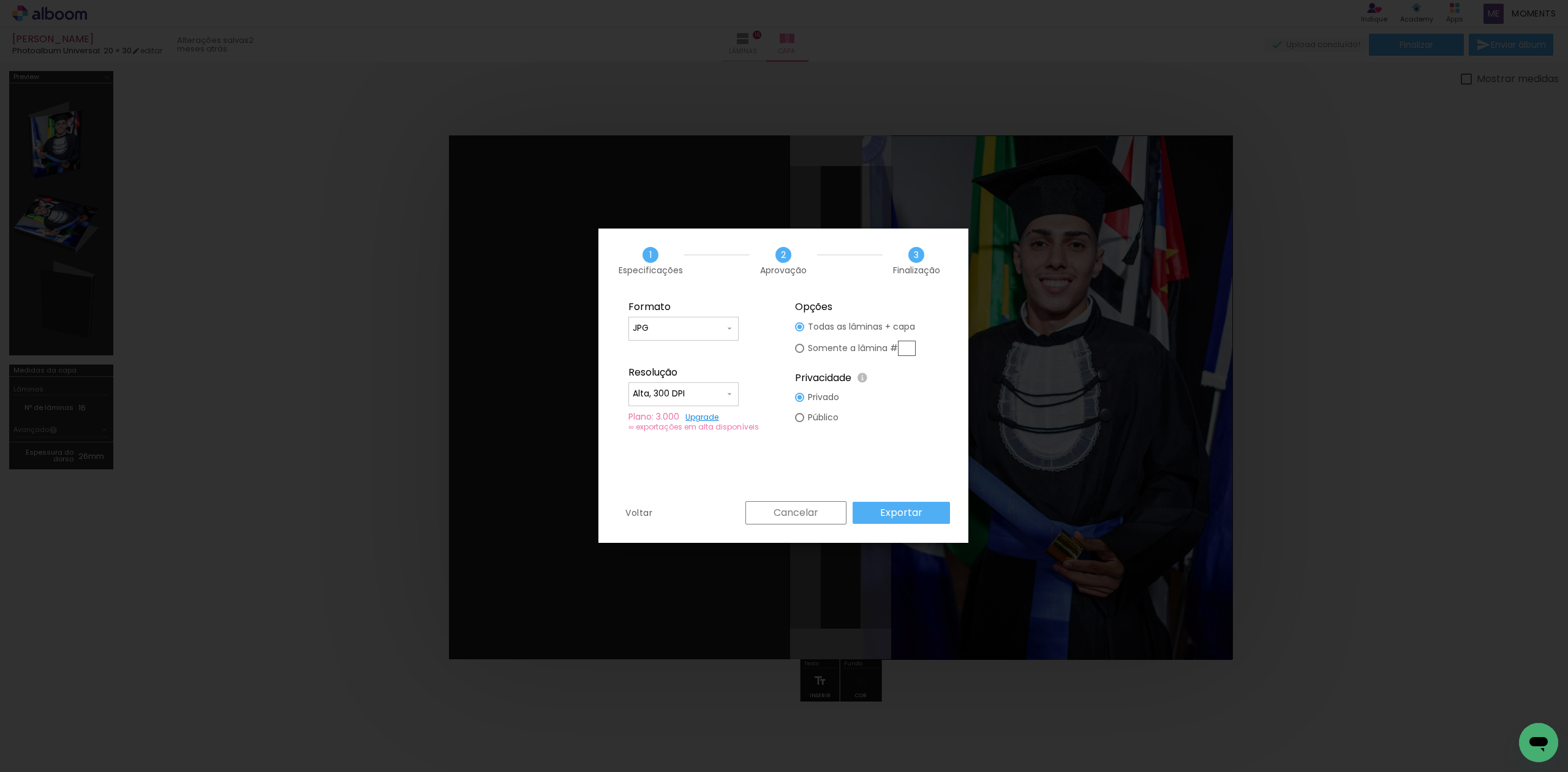
click at [880, 503] on paper-button "Exportar" at bounding box center [900, 512] width 97 height 22
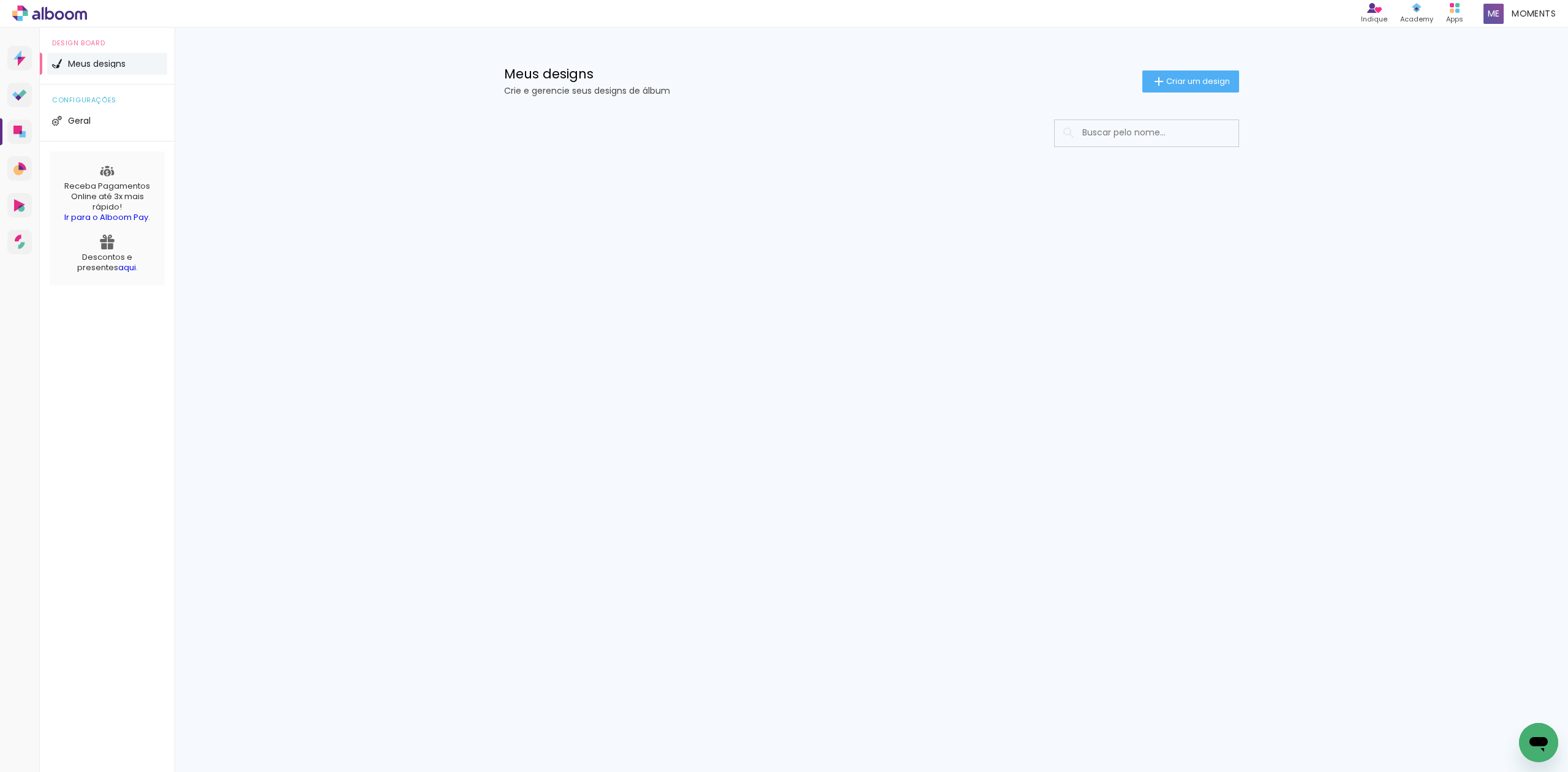
click at [1202, 139] on input at bounding box center [1163, 132] width 175 height 26
click at [1114, 135] on input "[PERSON_NAME]" at bounding box center [1152, 132] width 153 height 26
click at [1116, 137] on input "ANNA JULIA RODRIGUES D" at bounding box center [1152, 132] width 153 height 26
click at [1196, 139] on input "ANNA JuLIA RODRIGUES D" at bounding box center [1152, 132] width 153 height 26
click at [1120, 141] on input "ANNA JuLIA ROD" at bounding box center [1152, 132] width 153 height 26
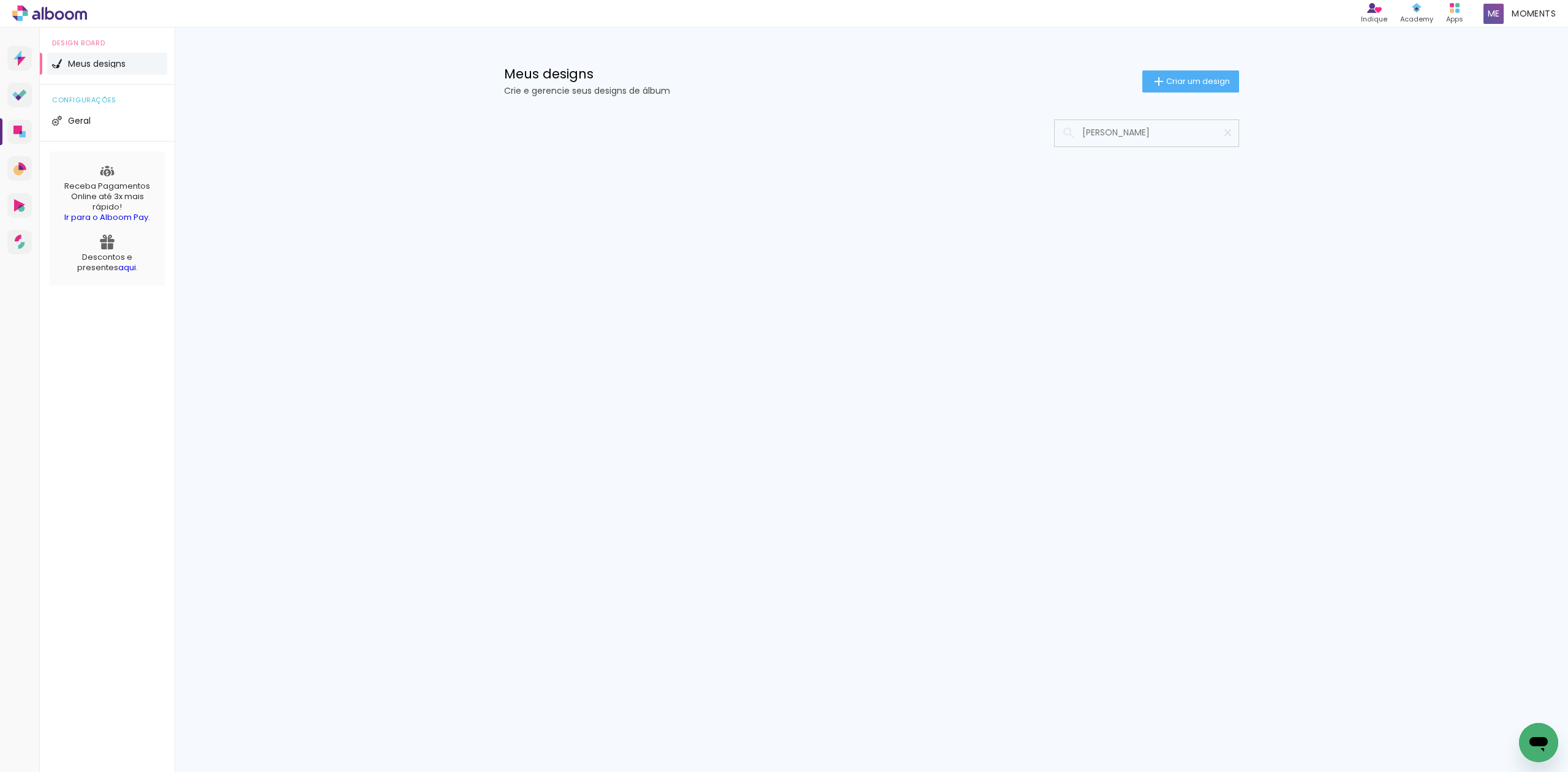
click at [1116, 138] on input "ANNA JuLIA ROD" at bounding box center [1152, 132] width 153 height 26
click at [1096, 133] on input "ANNA JúLIA ROD" at bounding box center [1152, 132] width 153 height 26
click at [1155, 135] on input "ANA JúLIA ROD" at bounding box center [1152, 132] width 153 height 26
click at [1110, 135] on input "ANA JúLIA ROD" at bounding box center [1152, 132] width 153 height 26
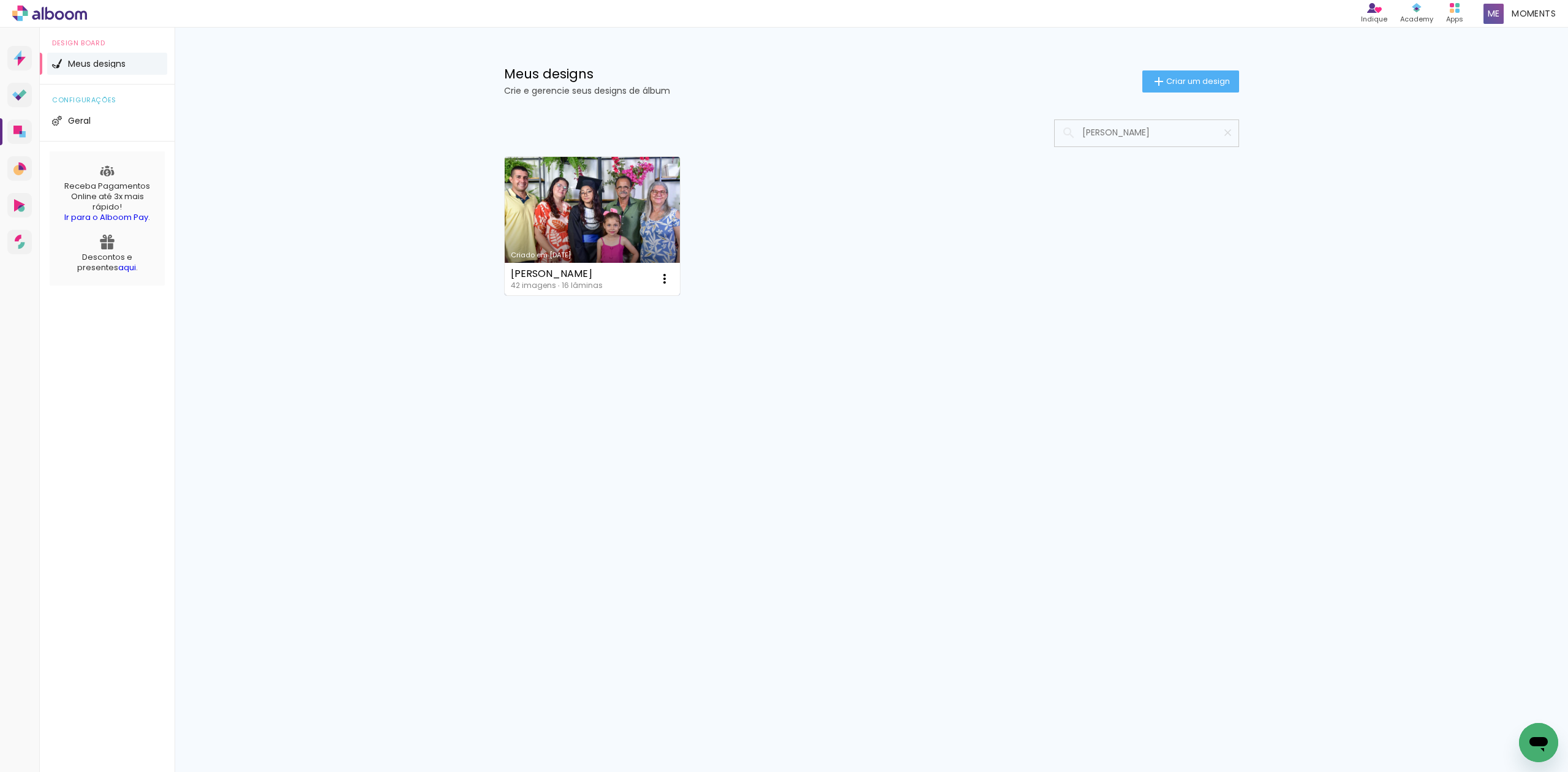
type input "ANA JuLIA ROD"
type paper-input "ANA JuLIA ROD"
click at [572, 222] on link "Criado em 03/07/25" at bounding box center [592, 226] width 176 height 139
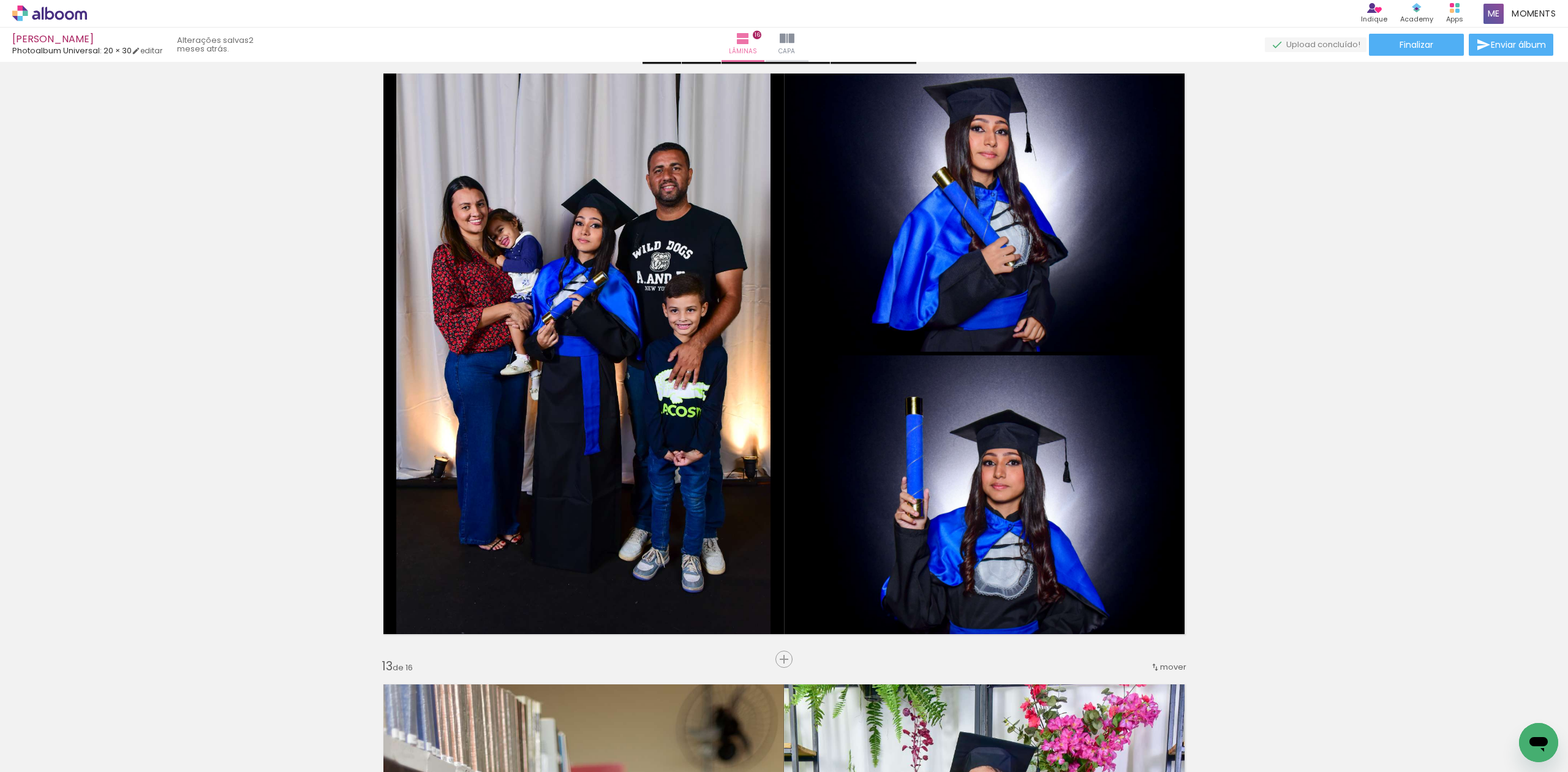
scroll to position [6779, 0]
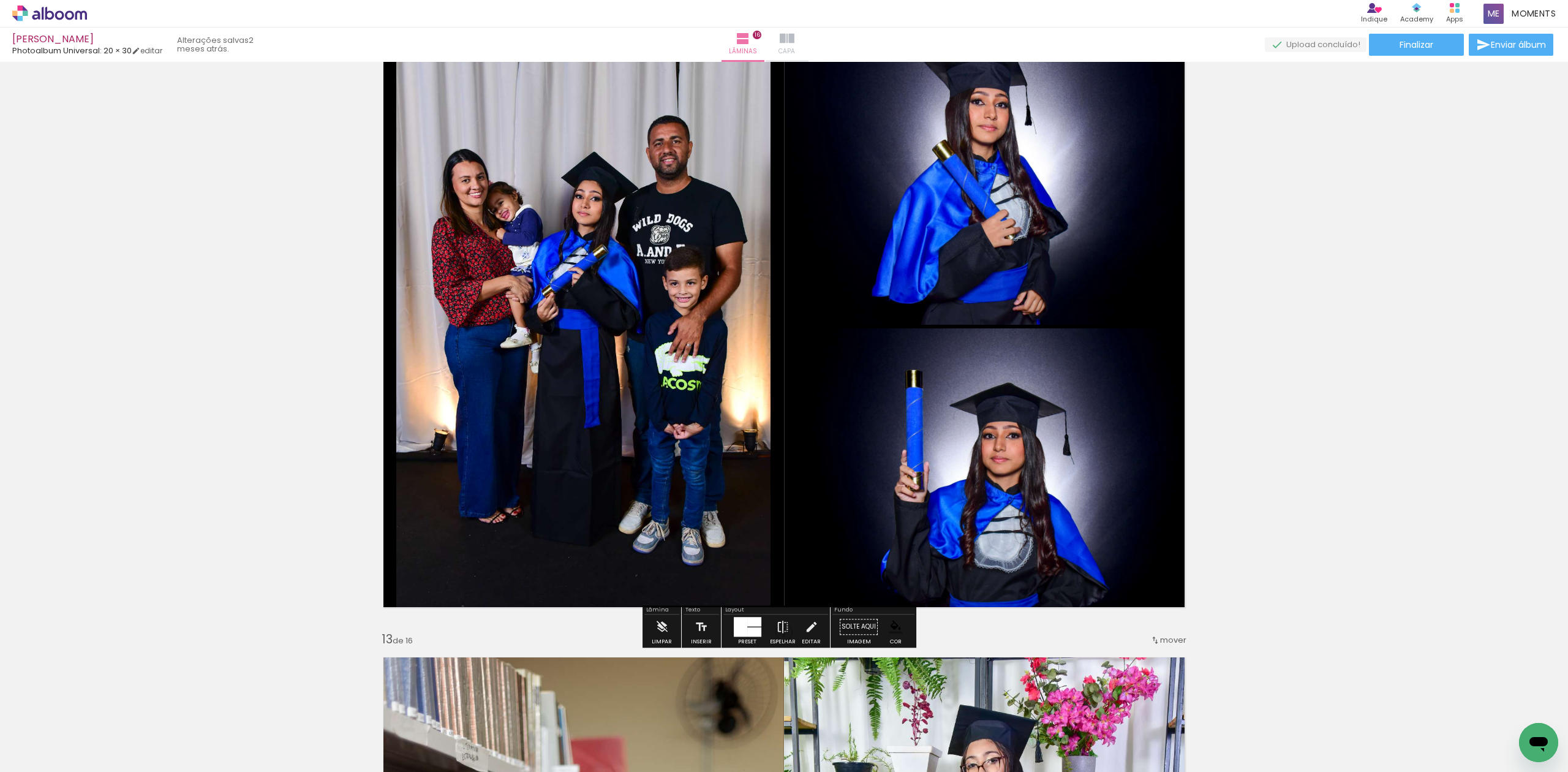
click at [809, 48] on paper-button "Capa" at bounding box center [786, 44] width 43 height 34
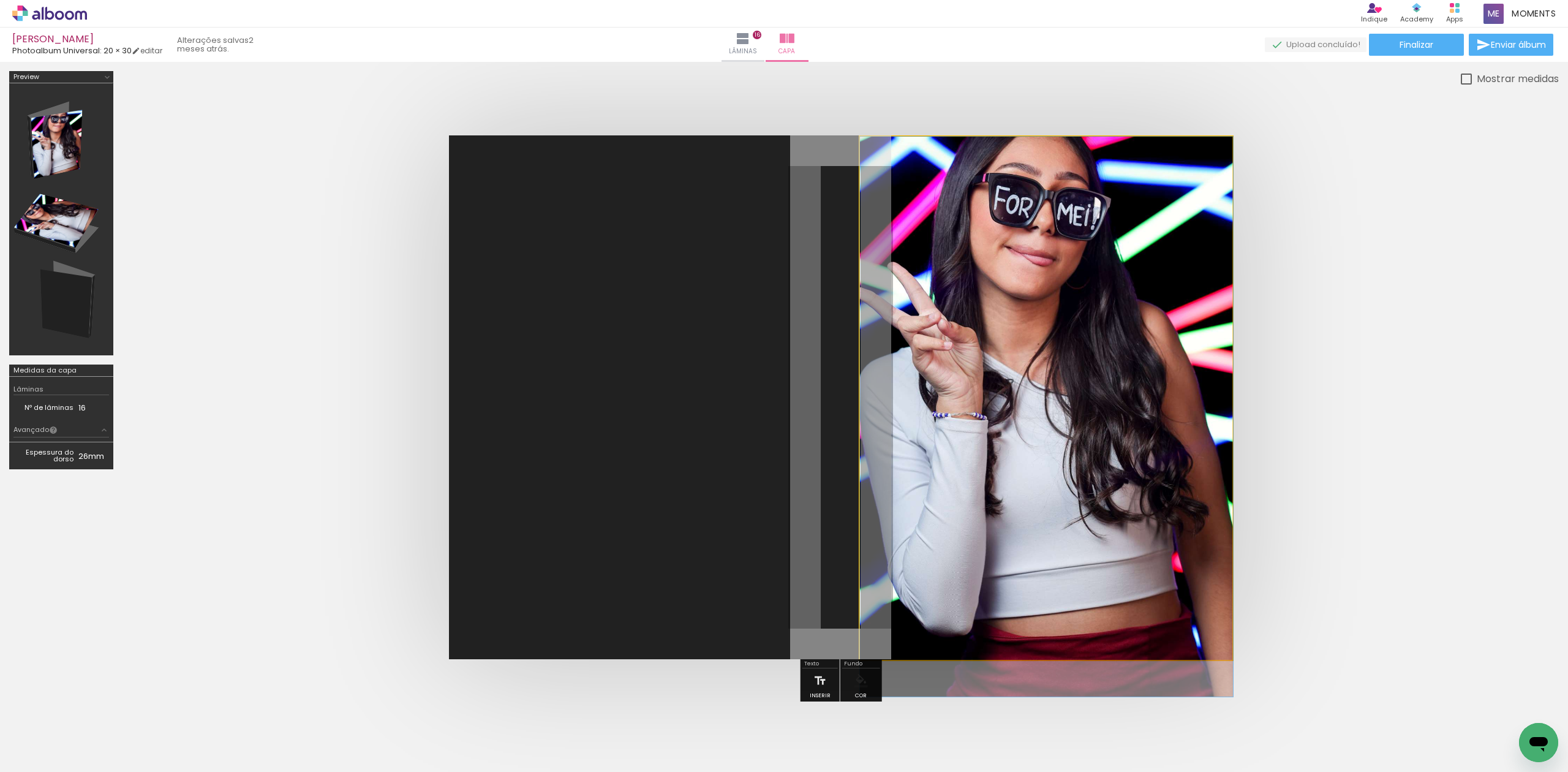
drag, startPoint x: 1107, startPoint y: 314, endPoint x: 1110, endPoint y: 327, distance: 13.3
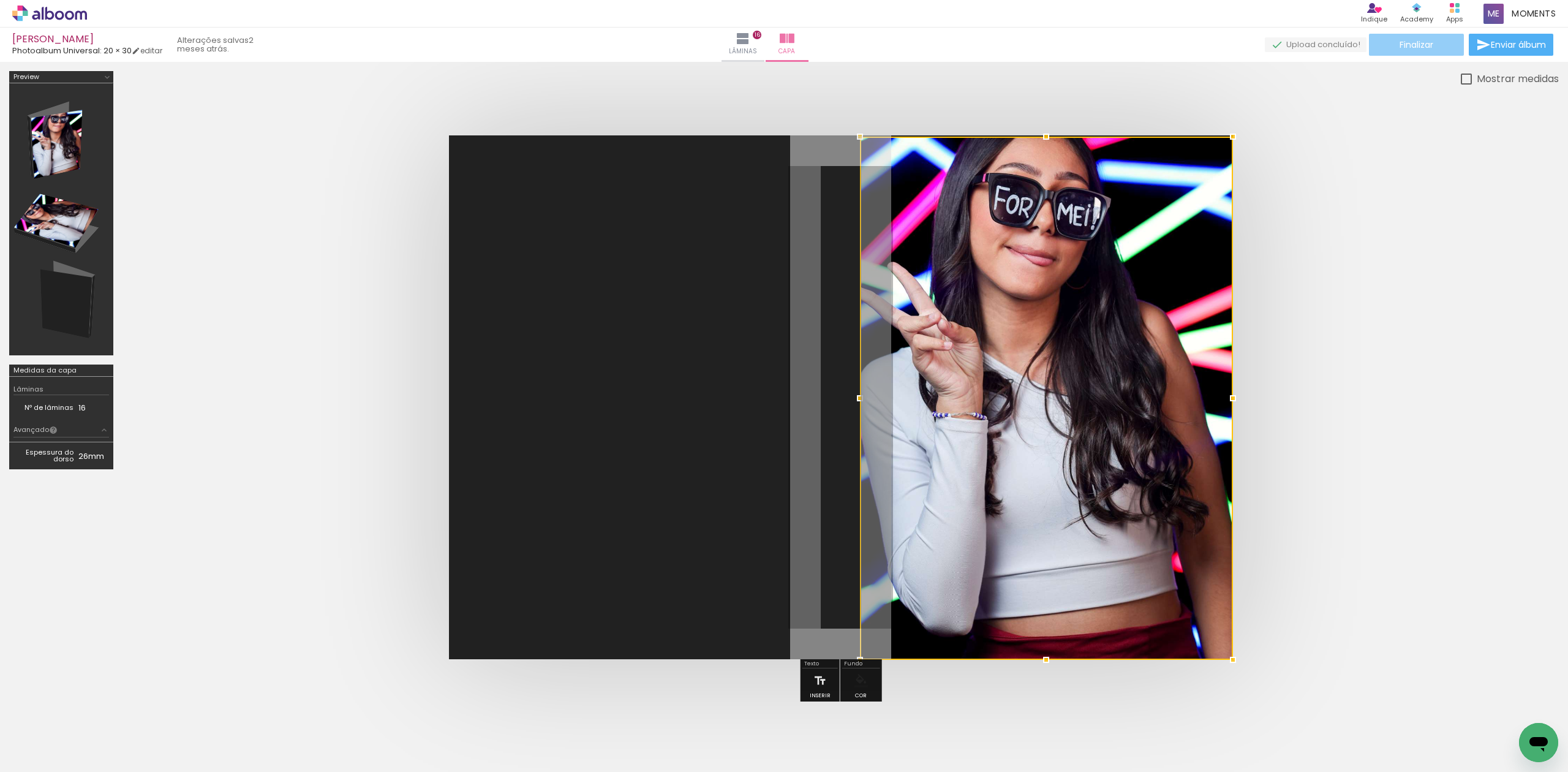
click at [1419, 47] on span "Finalizar" at bounding box center [1416, 44] width 34 height 9
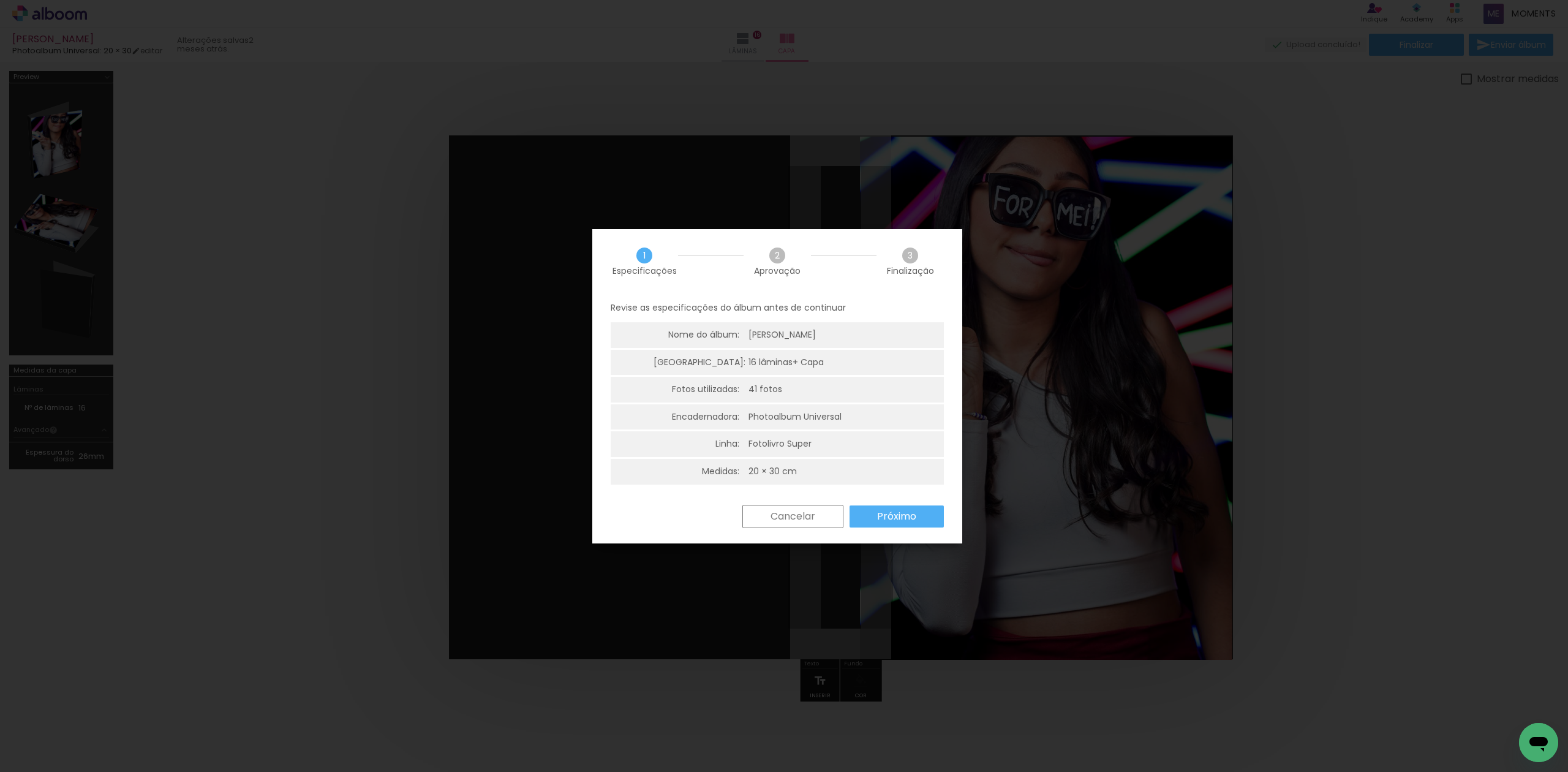
click at [0, 0] on slot "Próximo" at bounding box center [0, 0] width 0 height 0
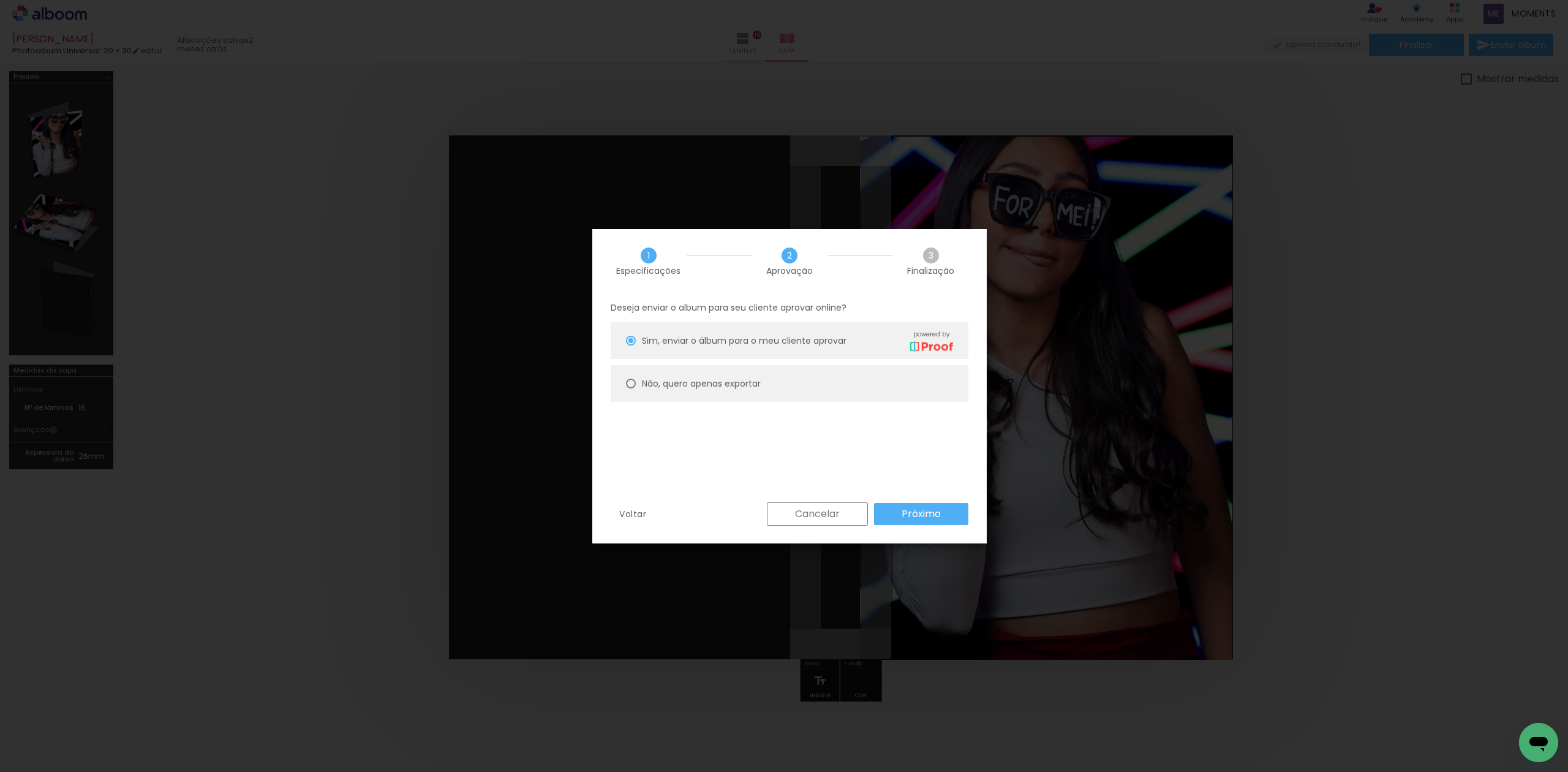
click at [864, 383] on paper-radio-button "Não, quero apenas exportar" at bounding box center [789, 383] width 358 height 37
type paper-radio-button "on"
click at [917, 521] on paper-button "Próximo" at bounding box center [921, 513] width 94 height 22
type input "Alta, 300 DPI"
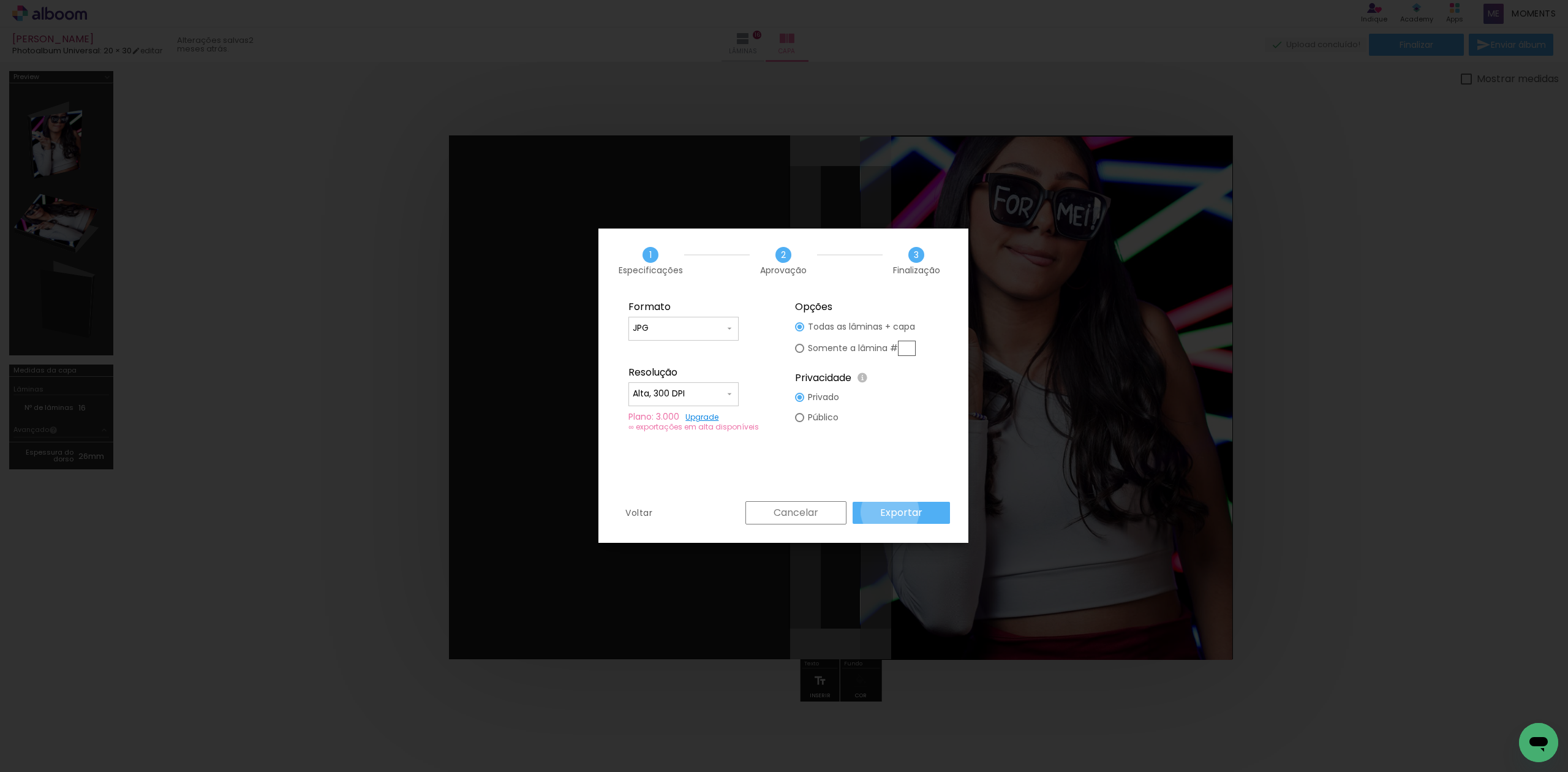
drag, startPoint x: 893, startPoint y: 512, endPoint x: 888, endPoint y: 494, distance: 18.7
click at [0, 0] on slot "Exportar" at bounding box center [0, 0] width 0 height 0
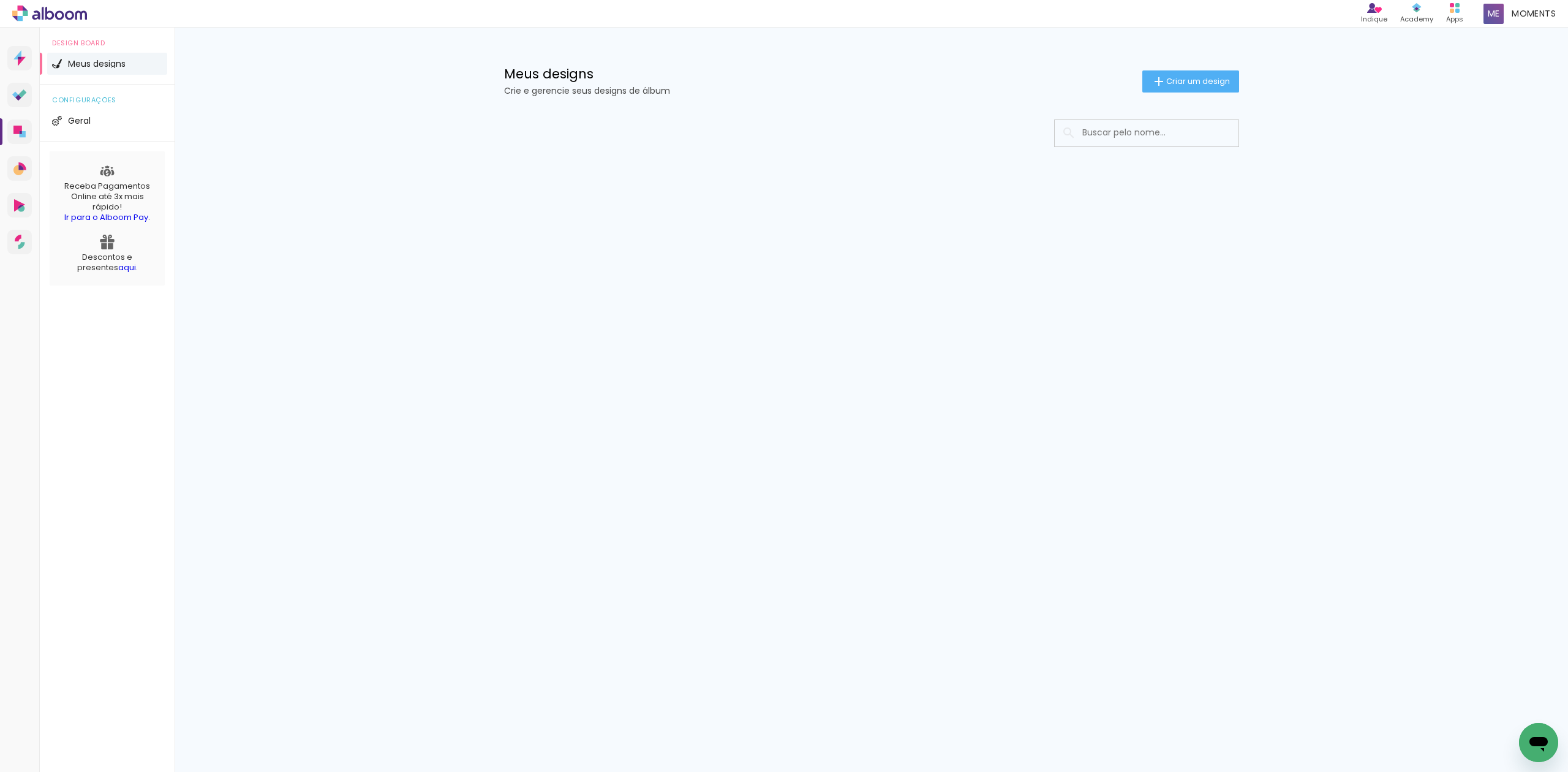
click at [1203, 133] on input at bounding box center [1163, 132] width 175 height 26
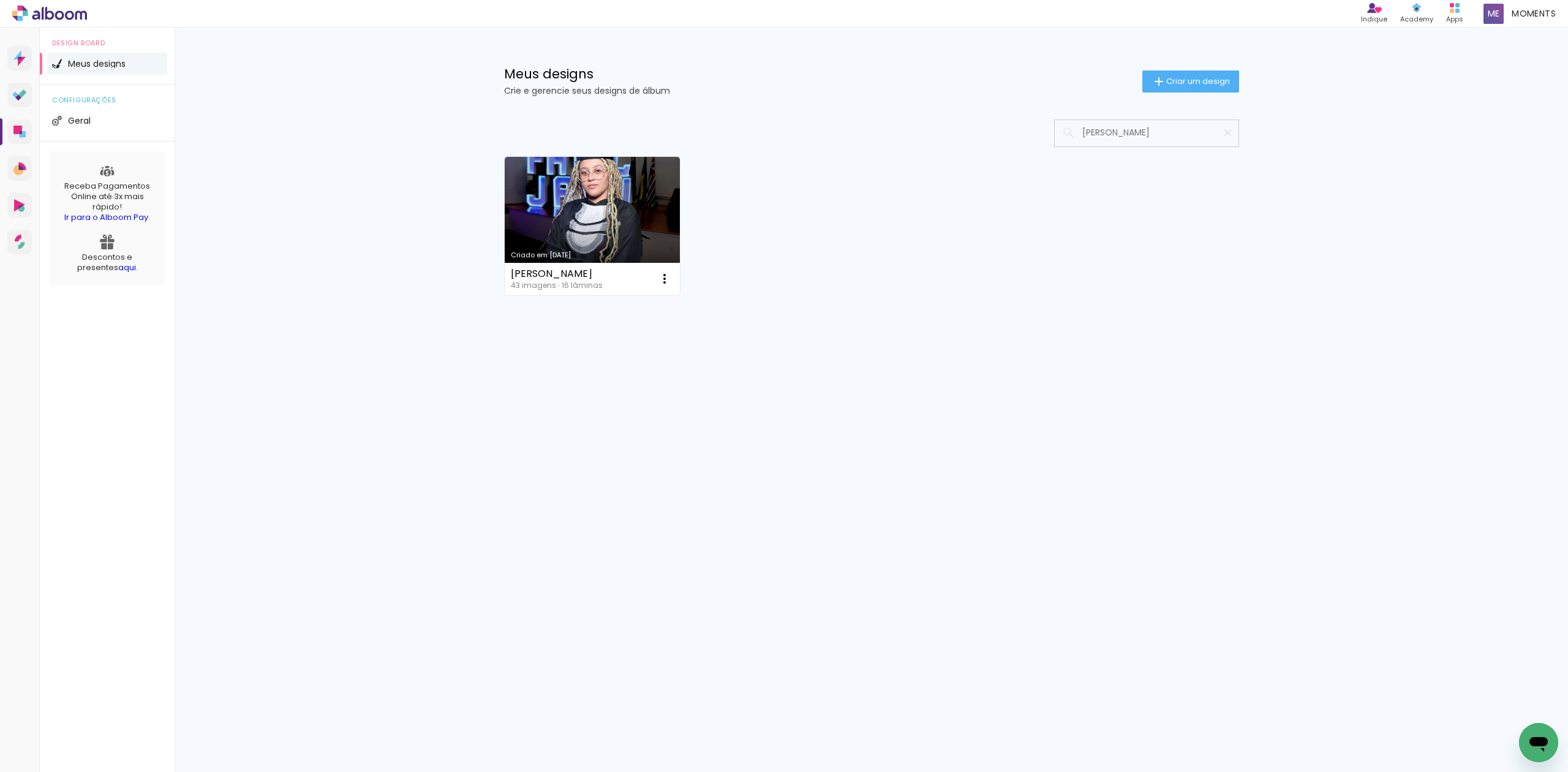
scroll to position [0, 17]
type input "[PERSON_NAME]"
type paper-input "[PERSON_NAME]"
click at [565, 218] on link "Criado em [DATE]" at bounding box center [592, 226] width 176 height 139
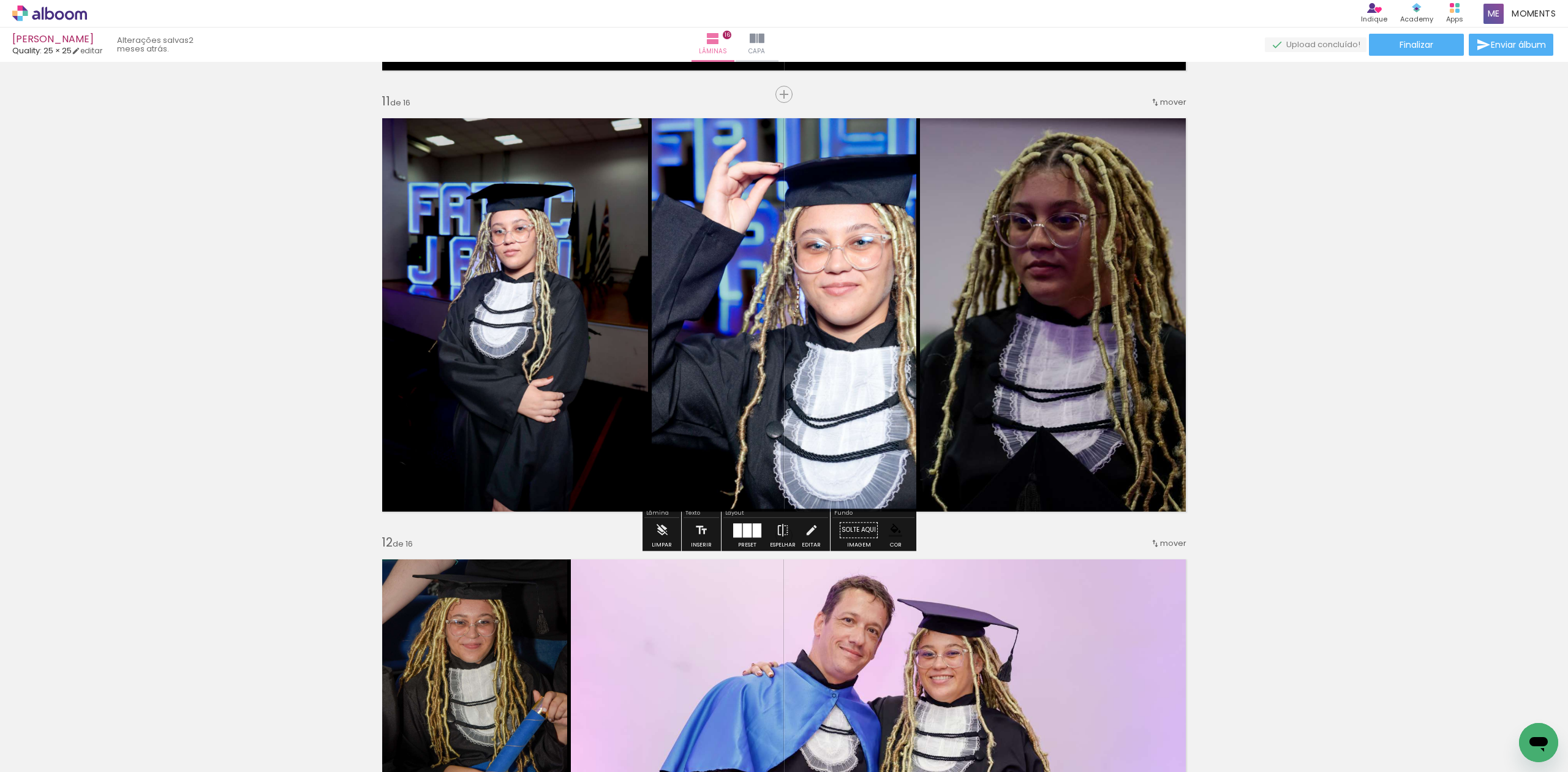
scroll to position [4411, 0]
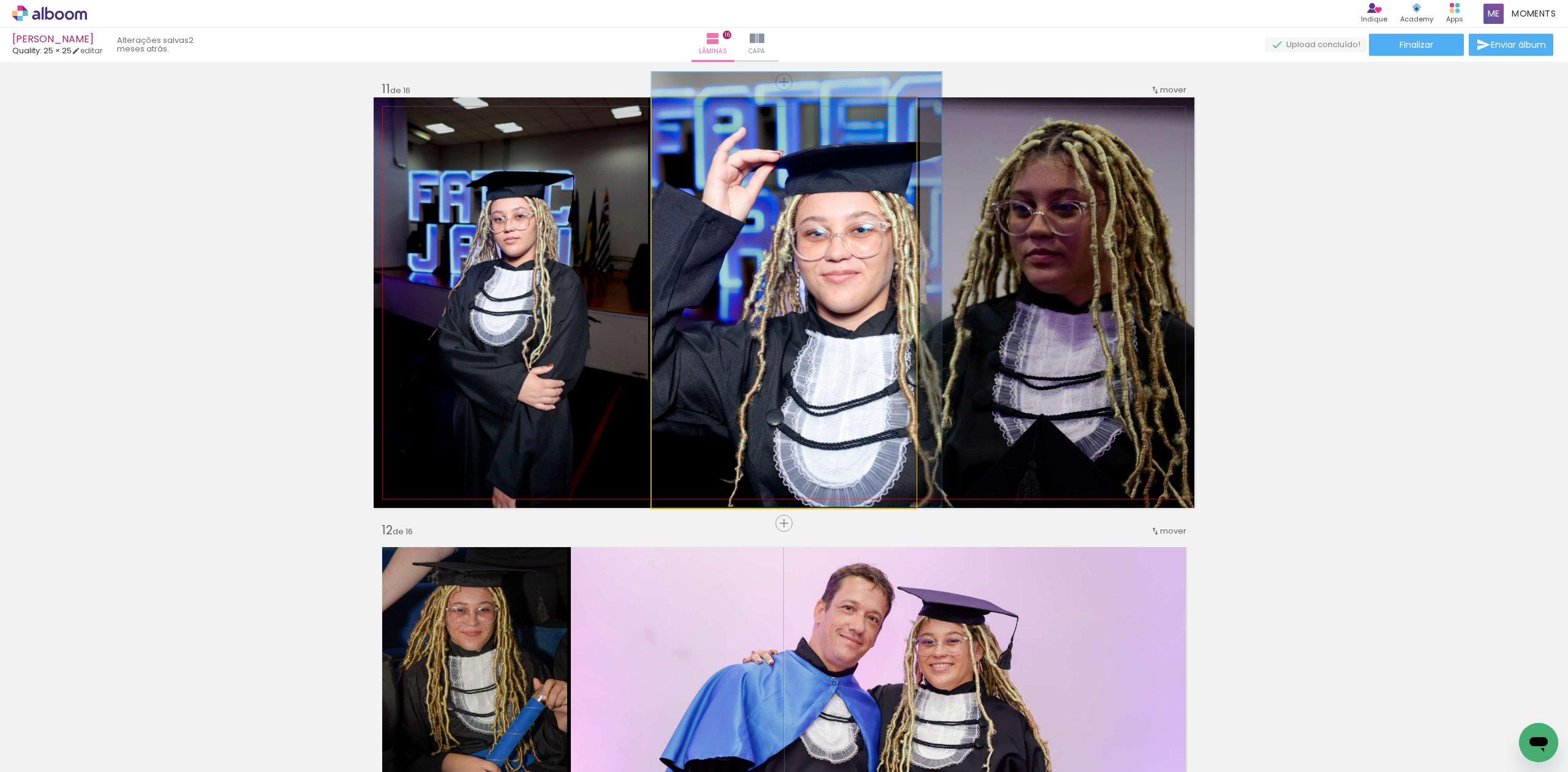
click at [831, 422] on quentale-photo at bounding box center [784, 302] width 264 height 410
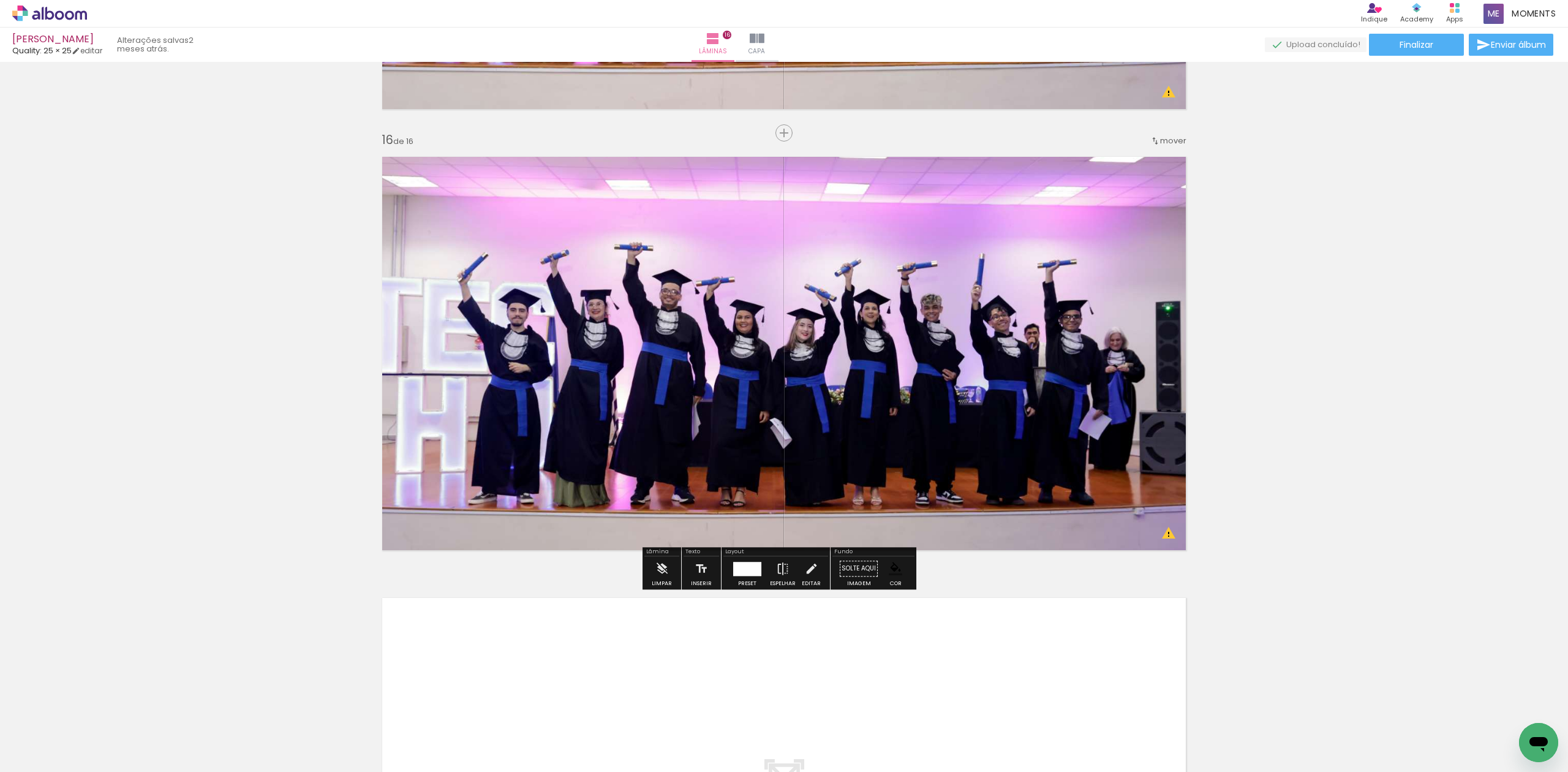
scroll to position [6616, 0]
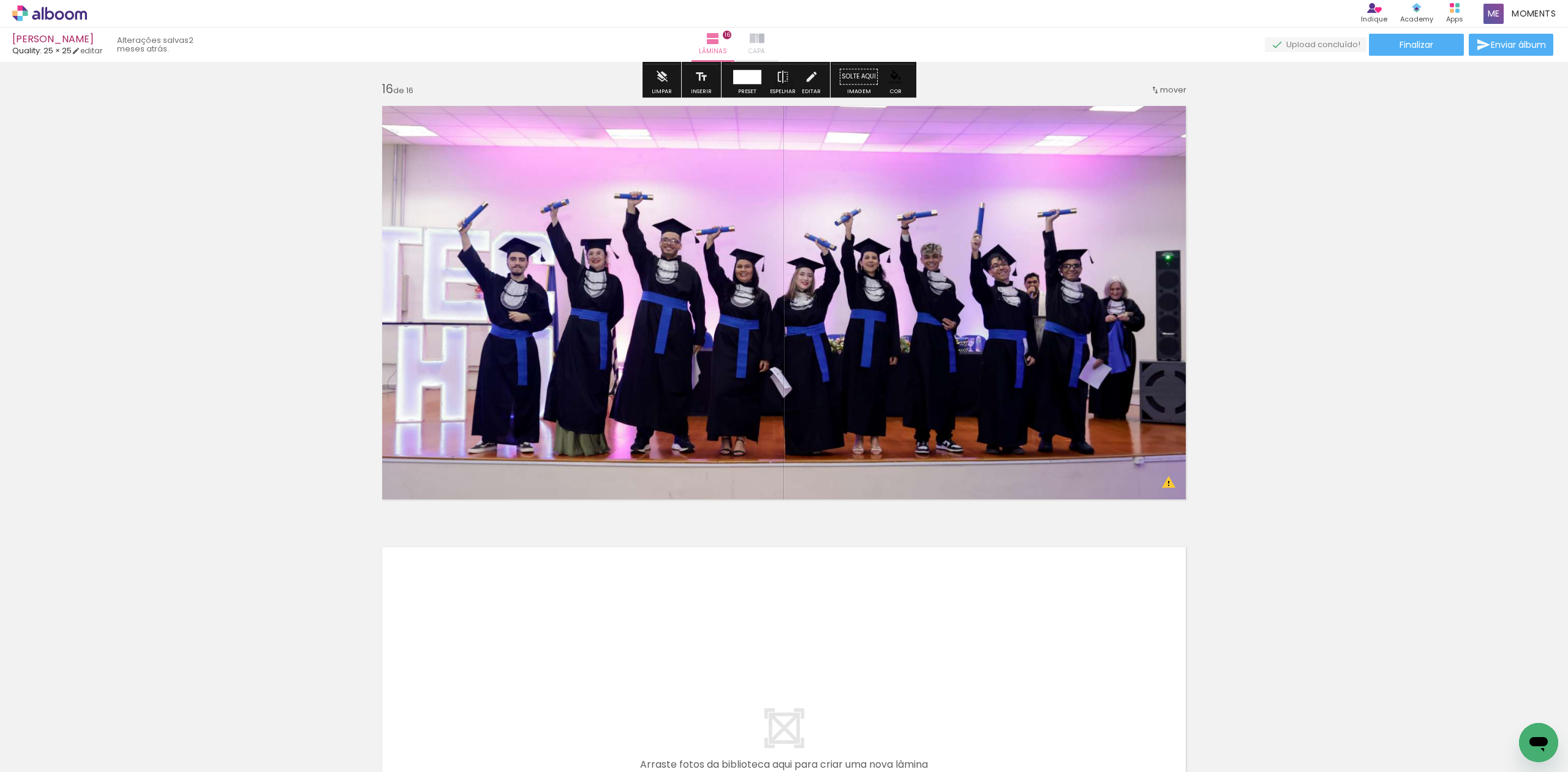
click at [764, 43] on iron-icon at bounding box center [758, 39] width 15 height 15
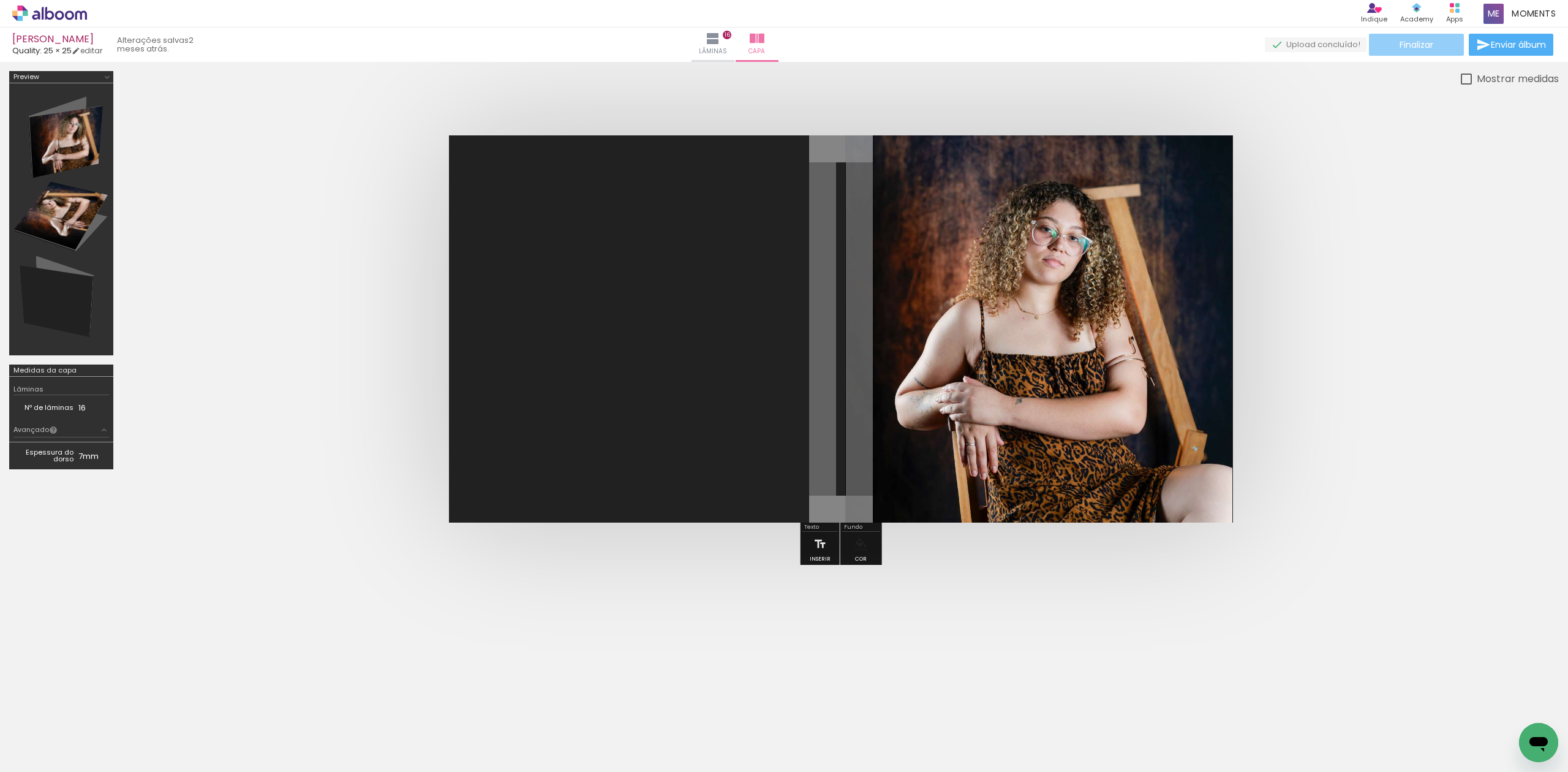
click at [1448, 40] on paper-button "Finalizar" at bounding box center [1416, 44] width 94 height 22
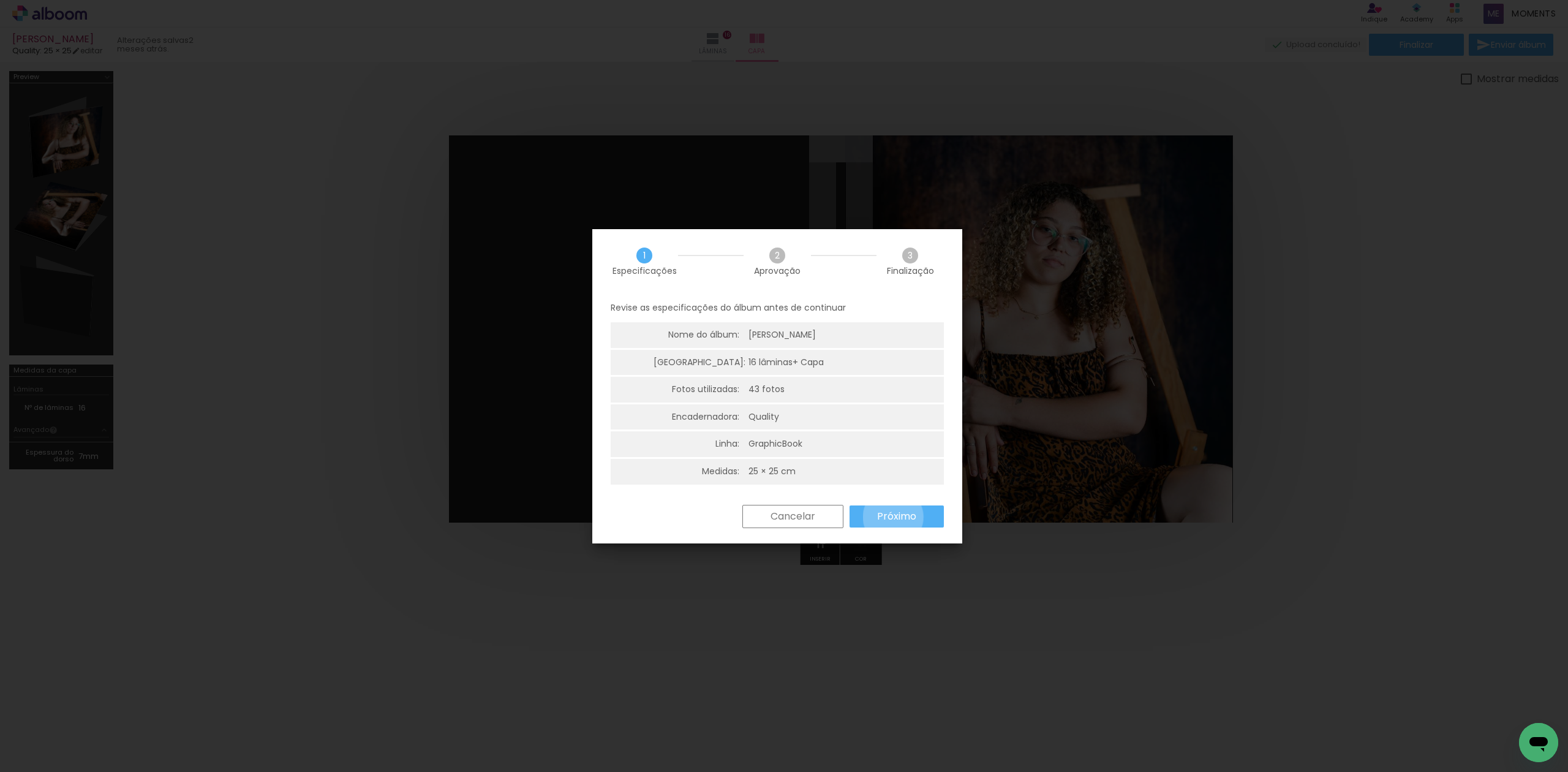
click at [0, 0] on slot "Próximo" at bounding box center [0, 0] width 0 height 0
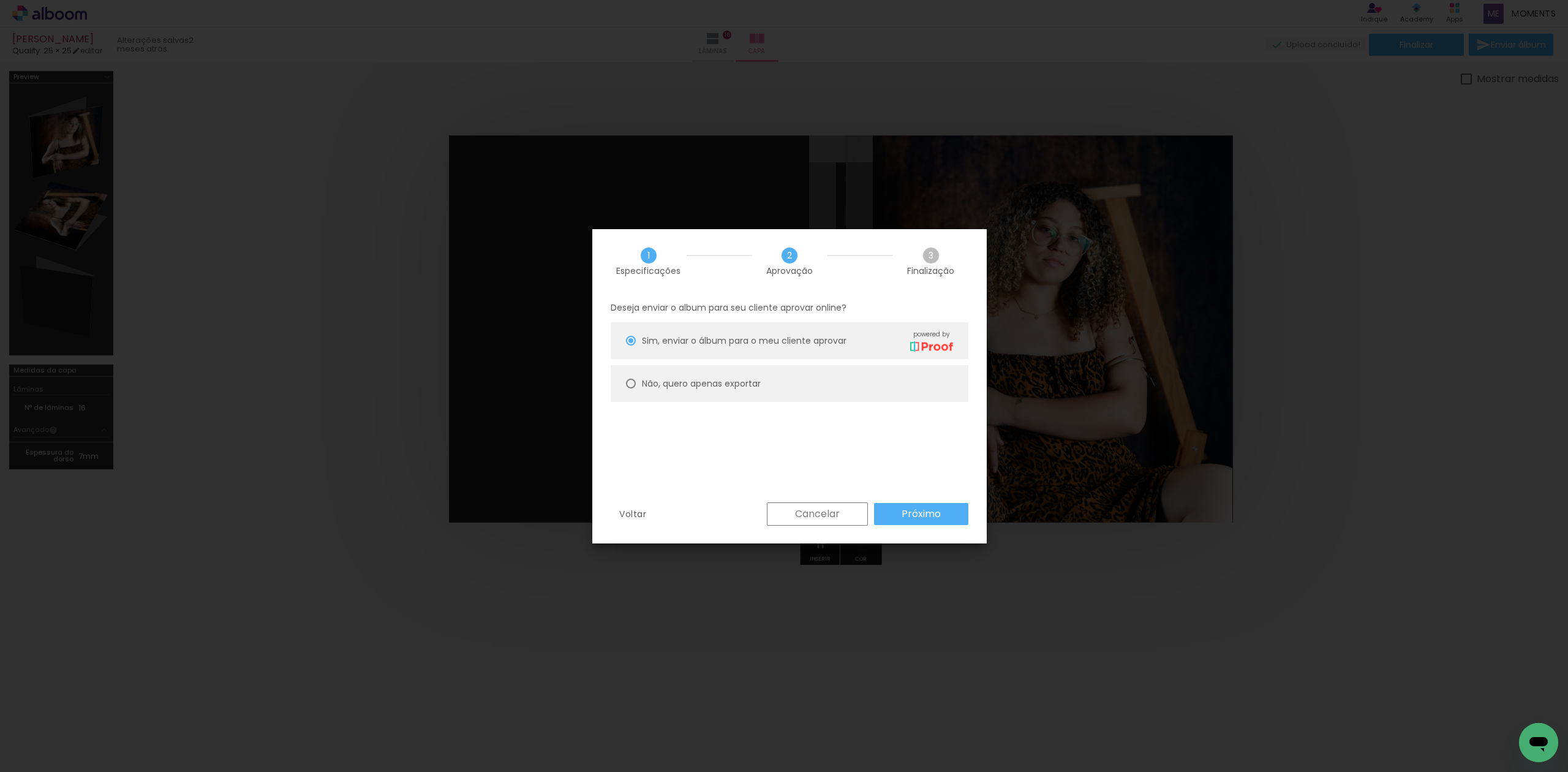
click at [786, 392] on paper-radio-button "Não, quero apenas exportar" at bounding box center [789, 383] width 358 height 37
type paper-radio-button "on"
click at [0, 0] on slot "Próximo" at bounding box center [0, 0] width 0 height 0
type input "Alta, 300 DPI"
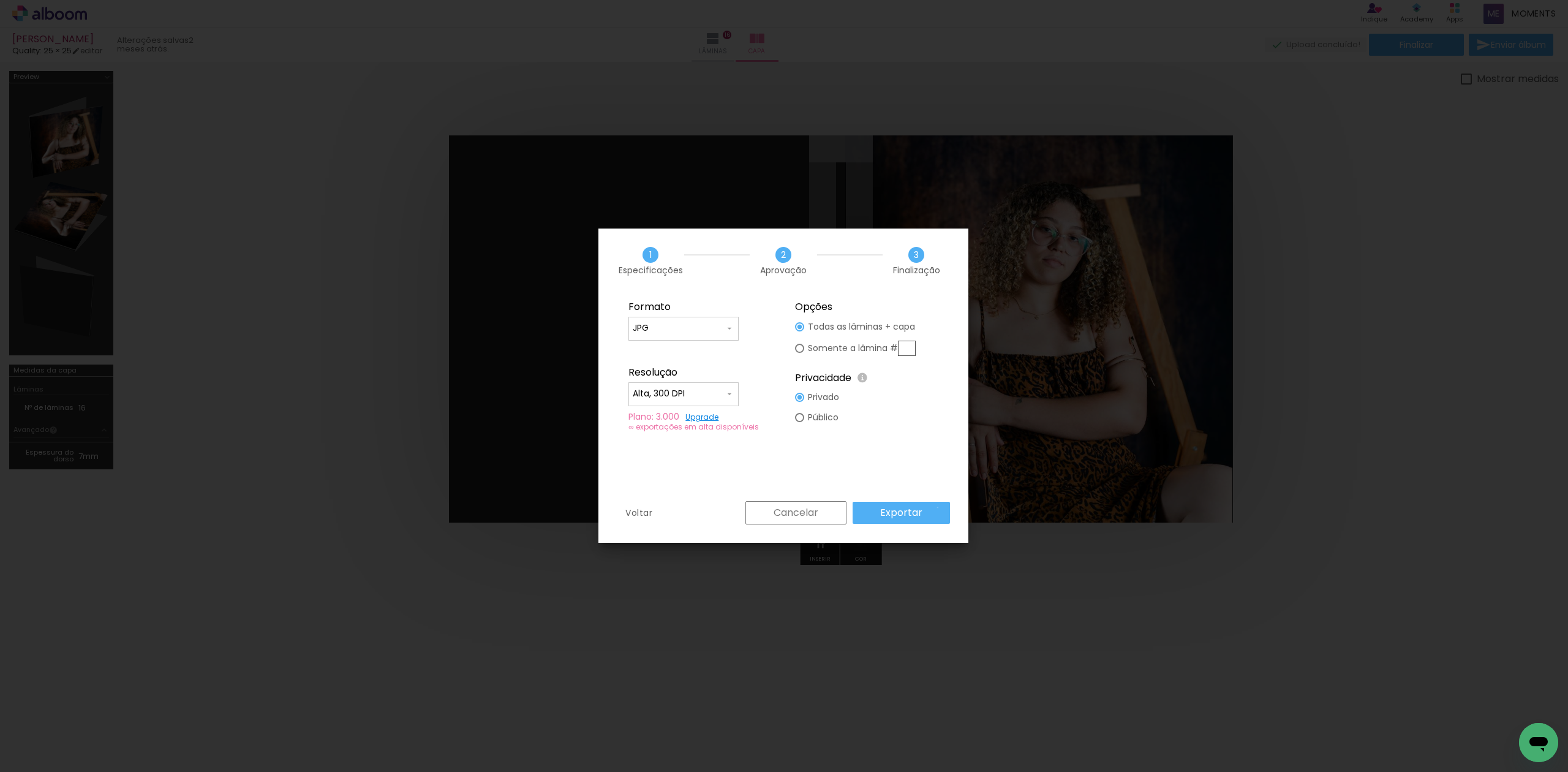
click at [941, 507] on paper-button "Exportar" at bounding box center [900, 512] width 97 height 22
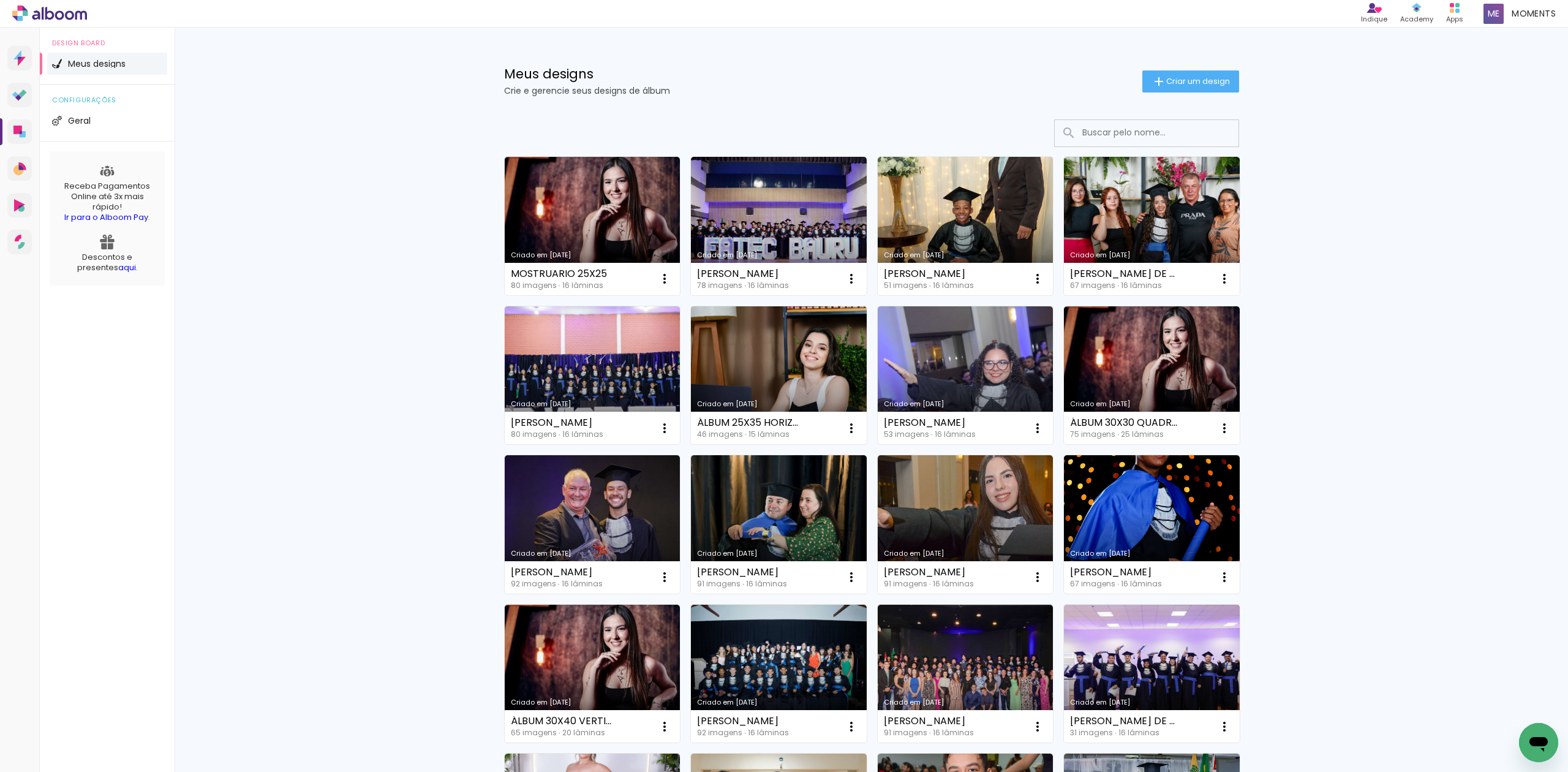
click at [619, 234] on link "Criado em [DATE]" at bounding box center [592, 226] width 176 height 139
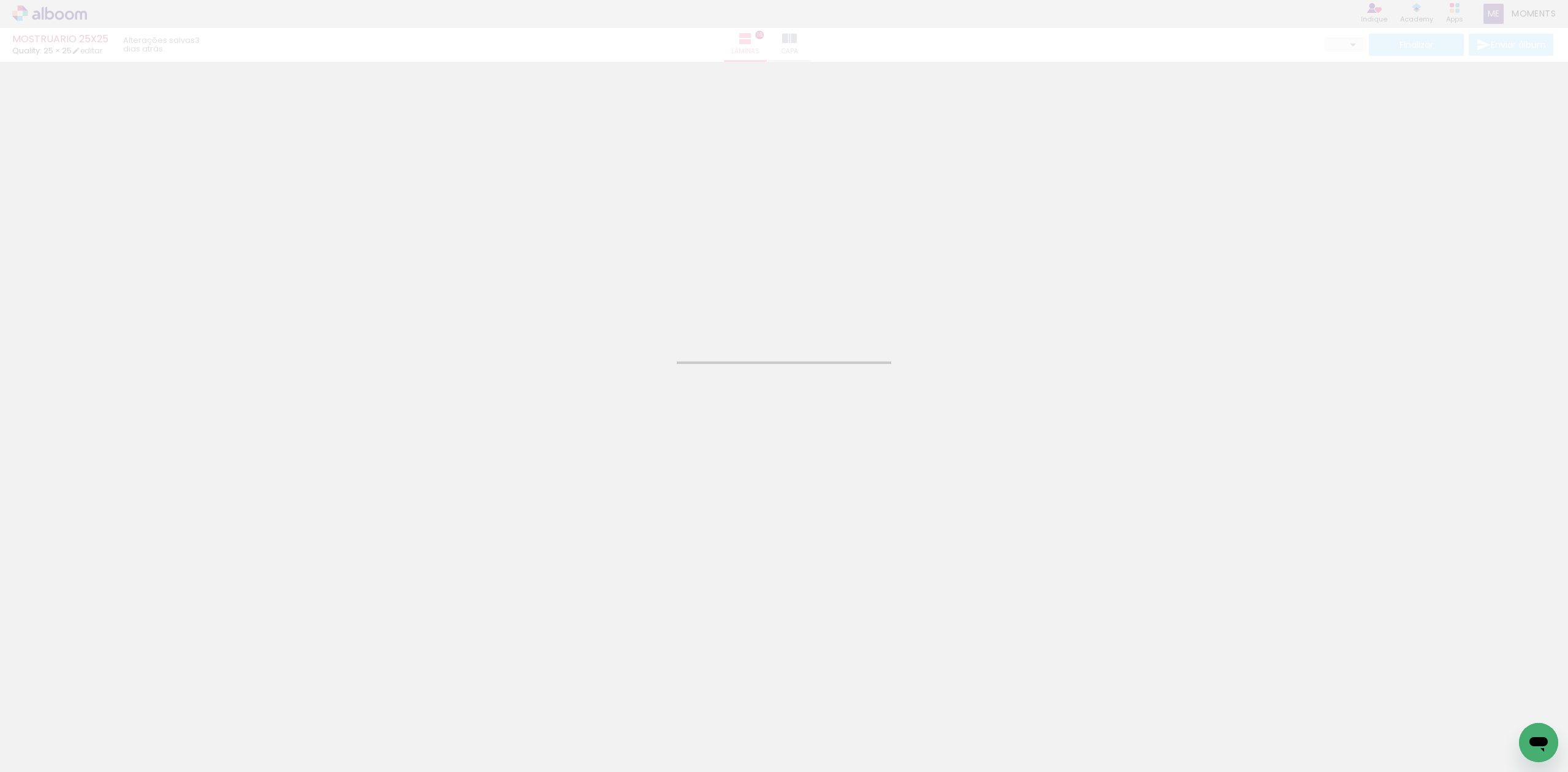
type input "JPG"
type input "Alta, 300 DPI"
